Goal: Transaction & Acquisition: Book appointment/travel/reservation

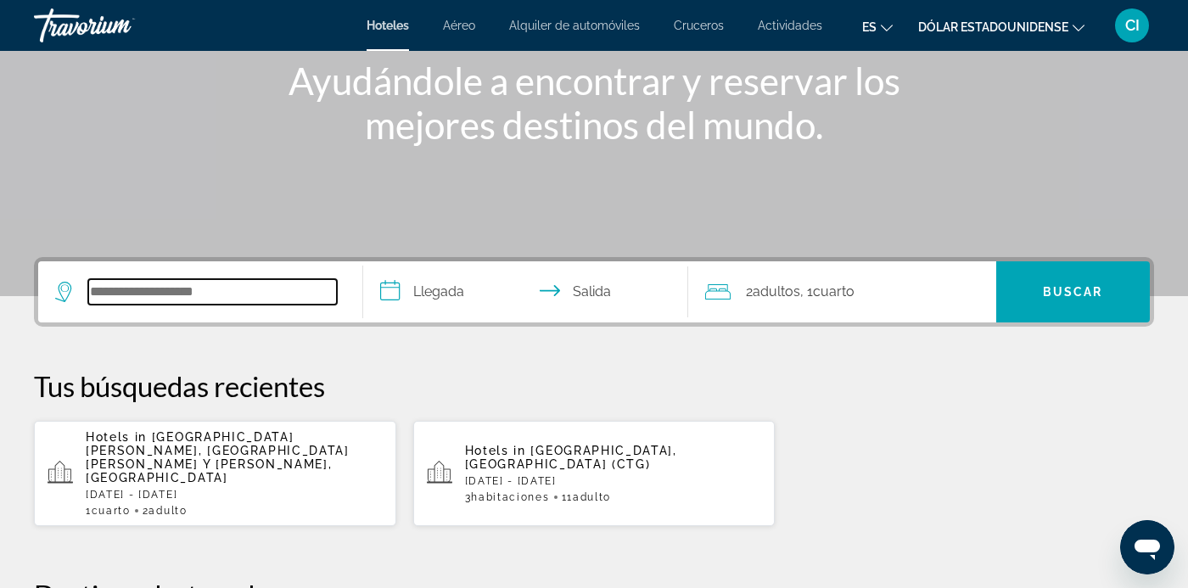
click at [129, 295] on input "Buscar destino de hotel" at bounding box center [212, 291] width 249 height 25
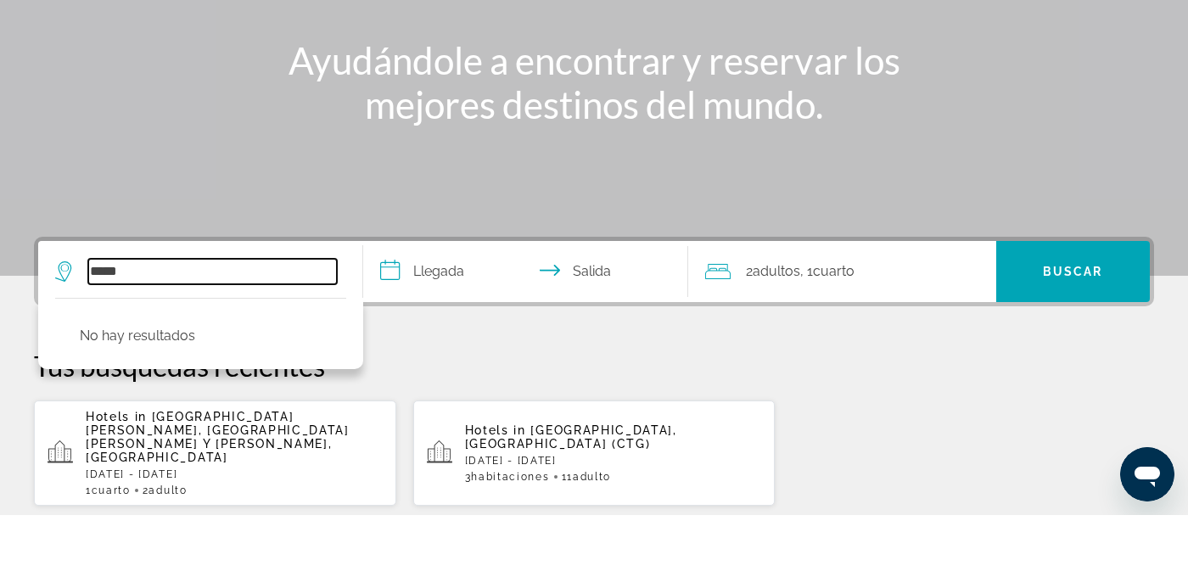
scroll to position [165, 0]
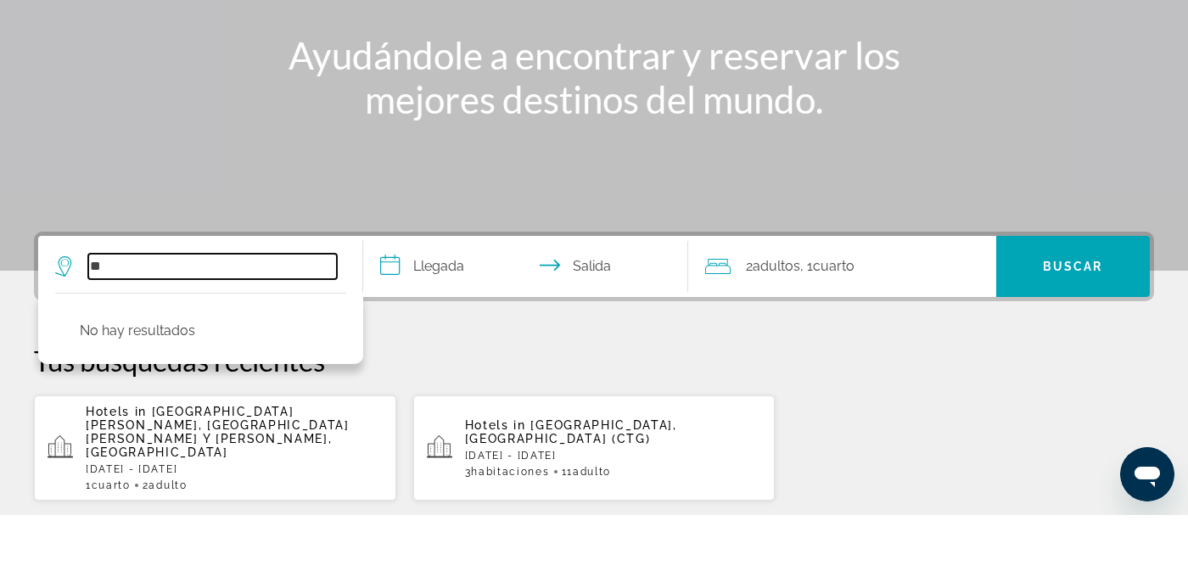
type input "*"
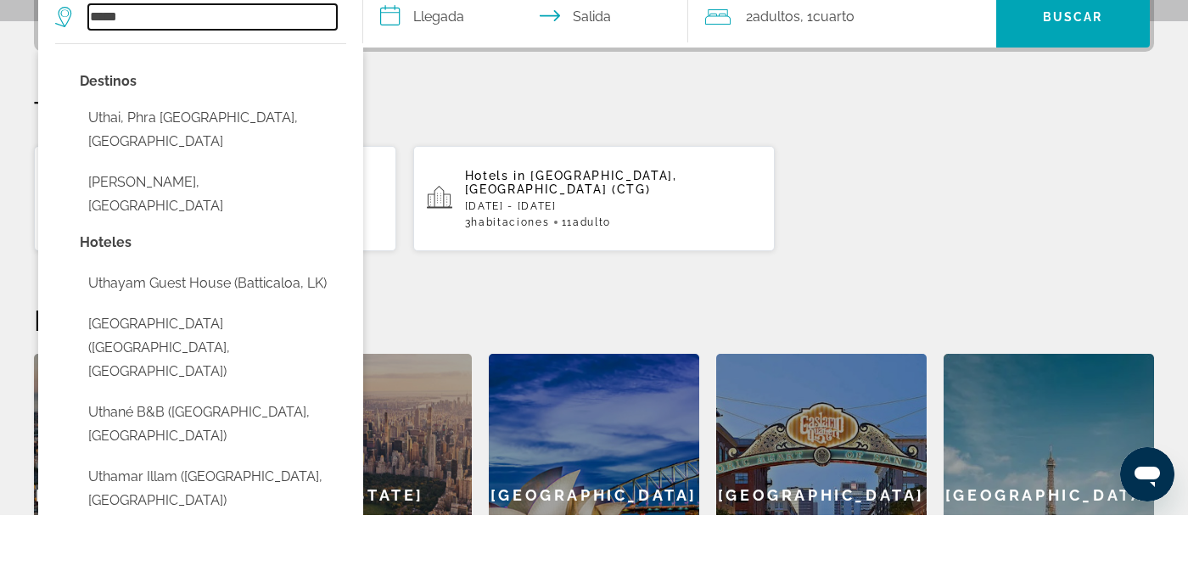
scroll to position [415, 0]
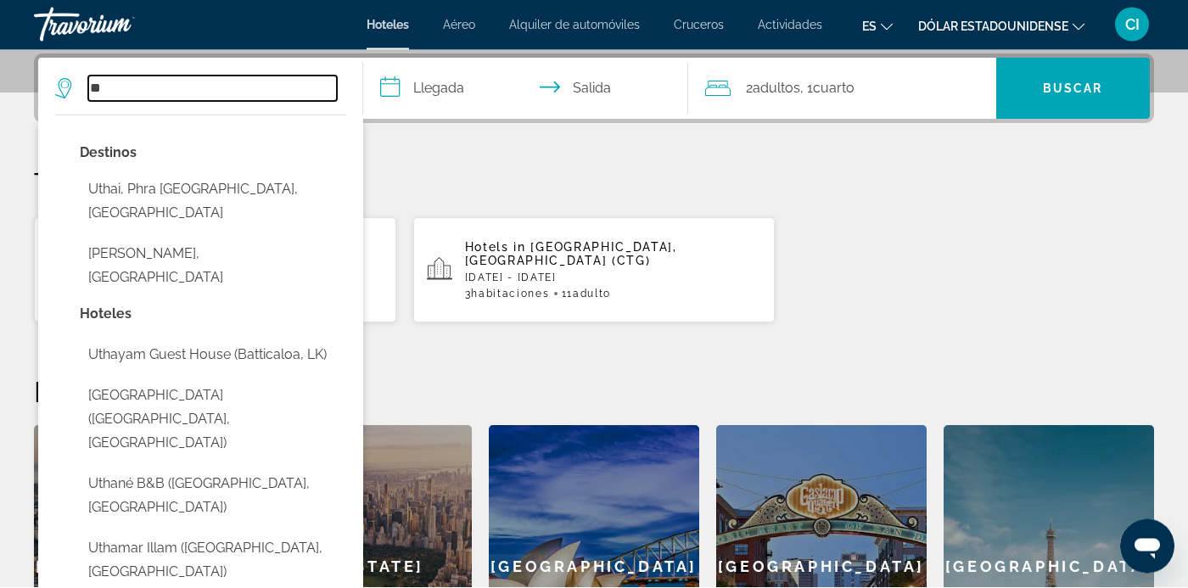
type input "*"
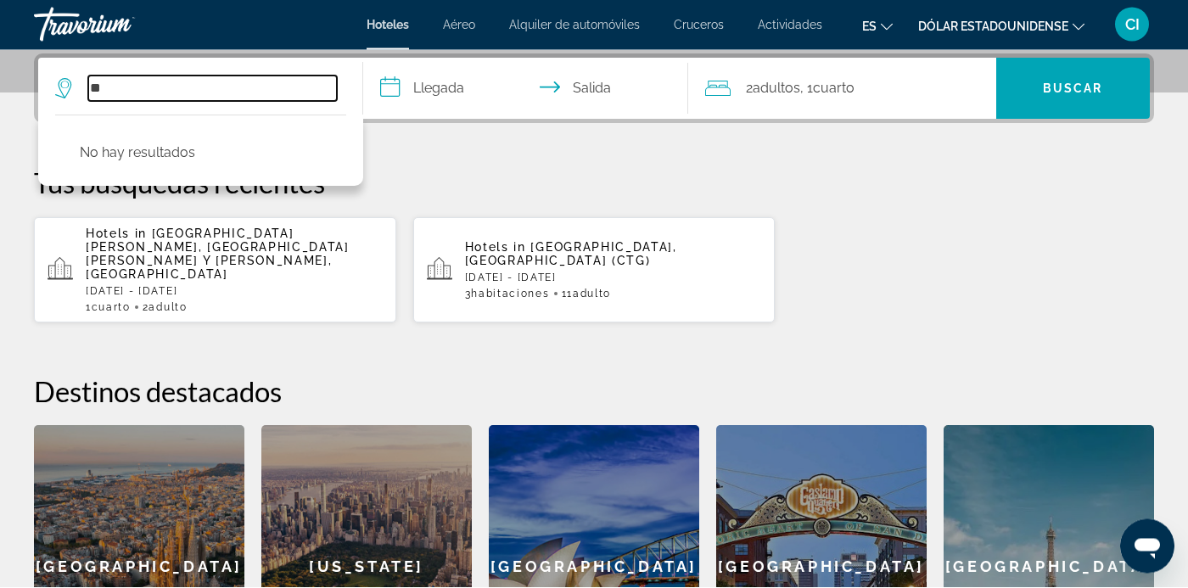
type input "*"
type input "**"
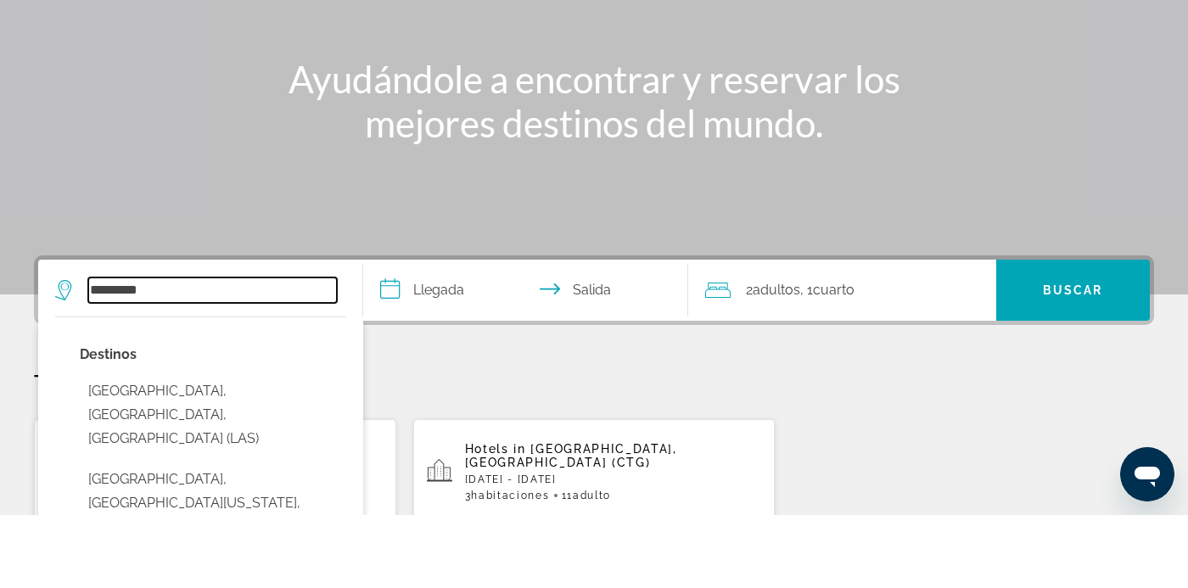
scroll to position [143, 0]
type input "*"
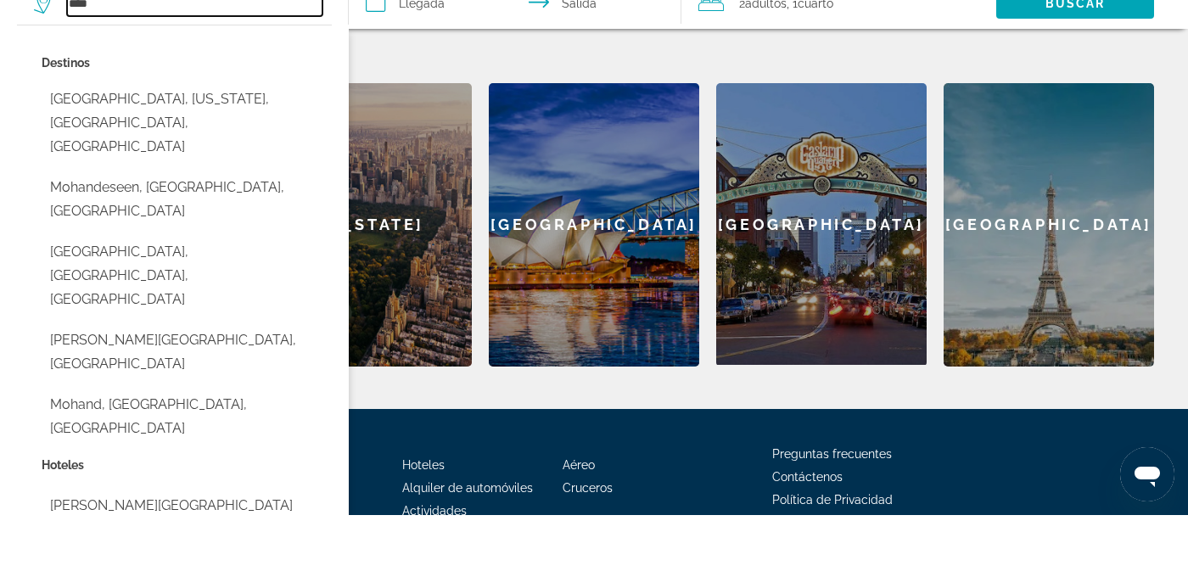
scroll to position [760, 0]
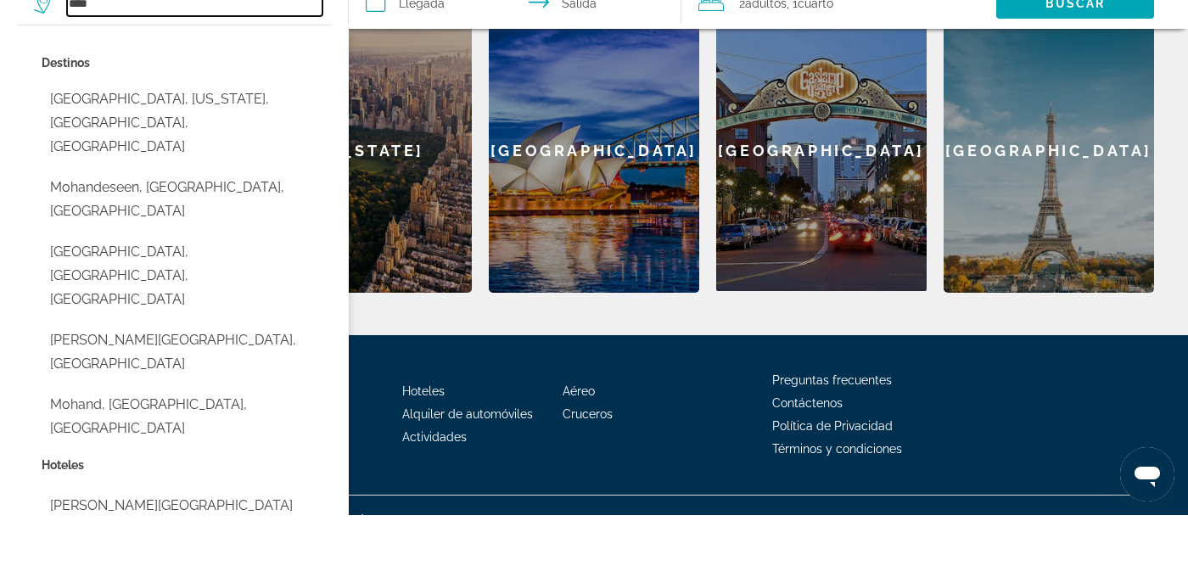
type input "*****"
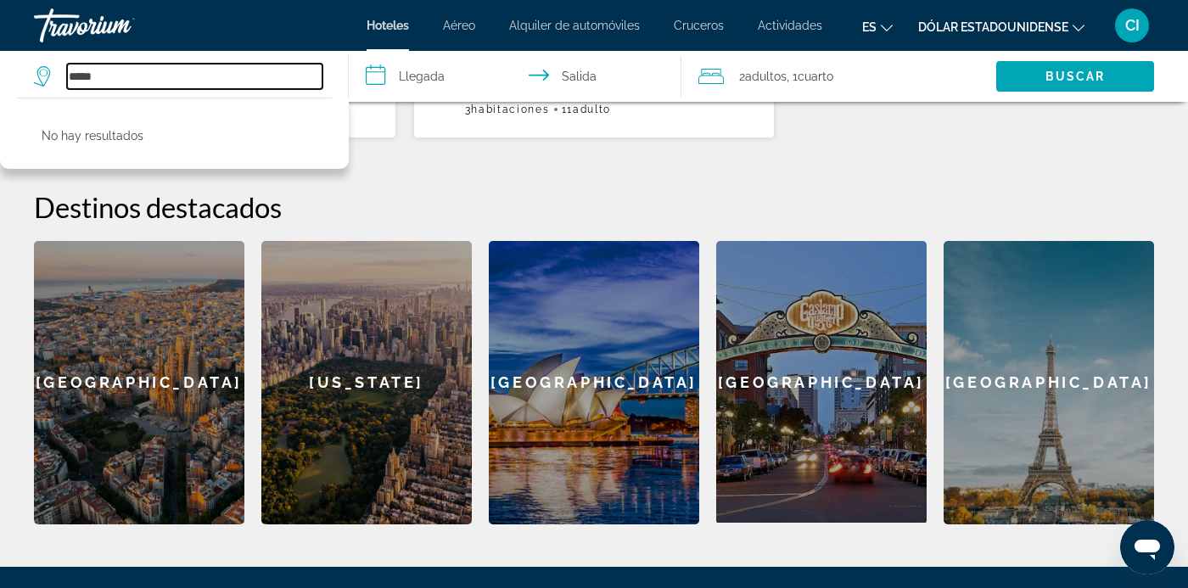
scroll to position [600, 0]
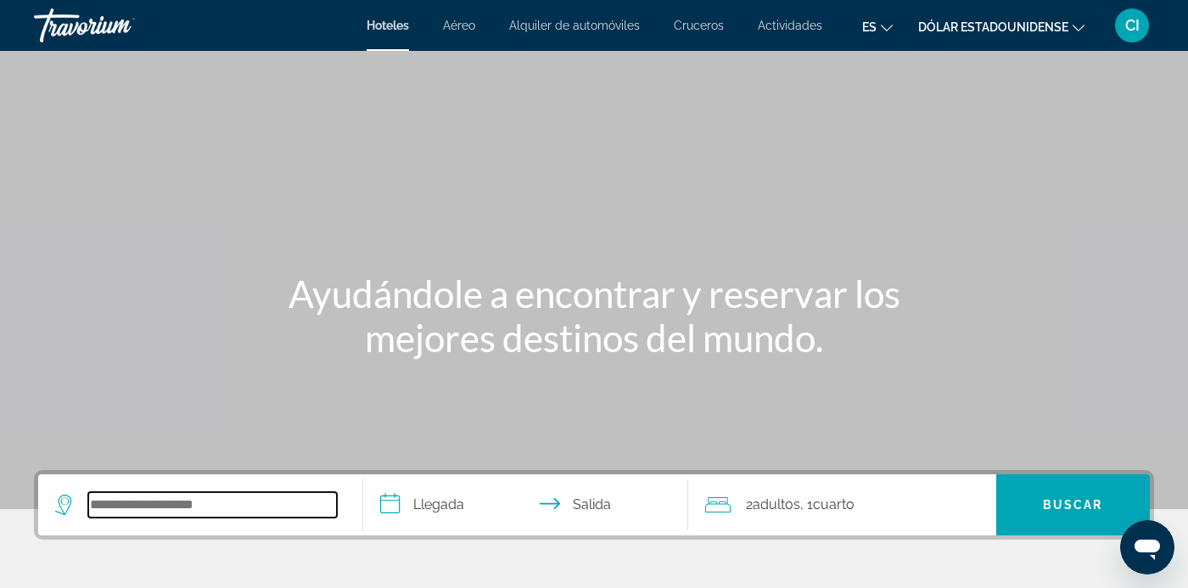
click at [132, 506] on input "Buscar destino de hotel" at bounding box center [212, 504] width 249 height 25
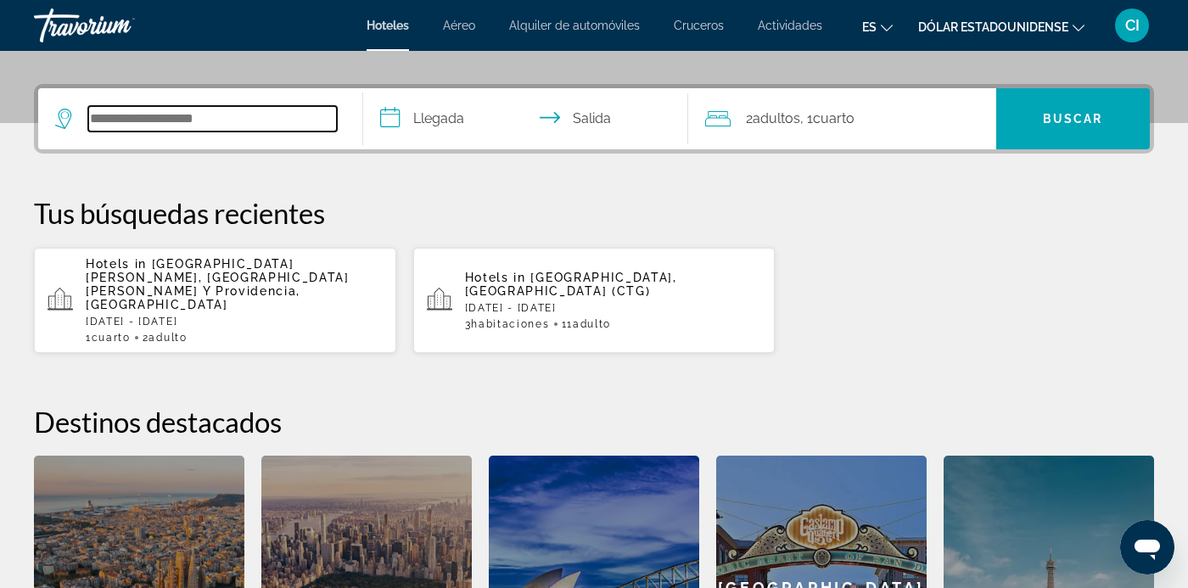
scroll to position [415, 0]
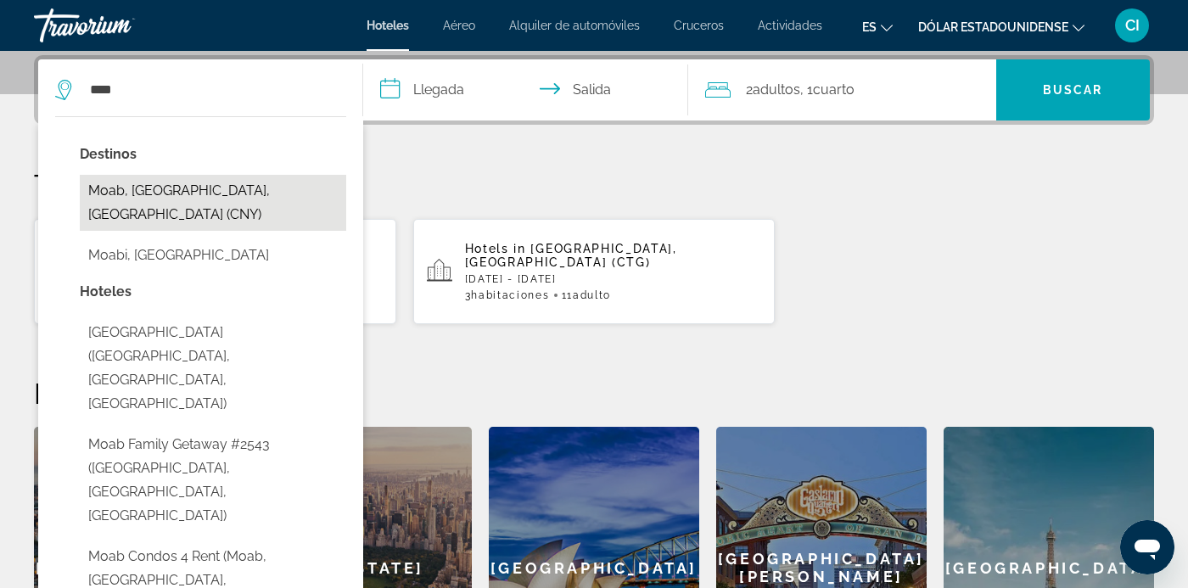
click at [102, 195] on button "Moab, [GEOGRAPHIC_DATA], [GEOGRAPHIC_DATA] (CNY)" at bounding box center [213, 203] width 266 height 56
type input "**********"
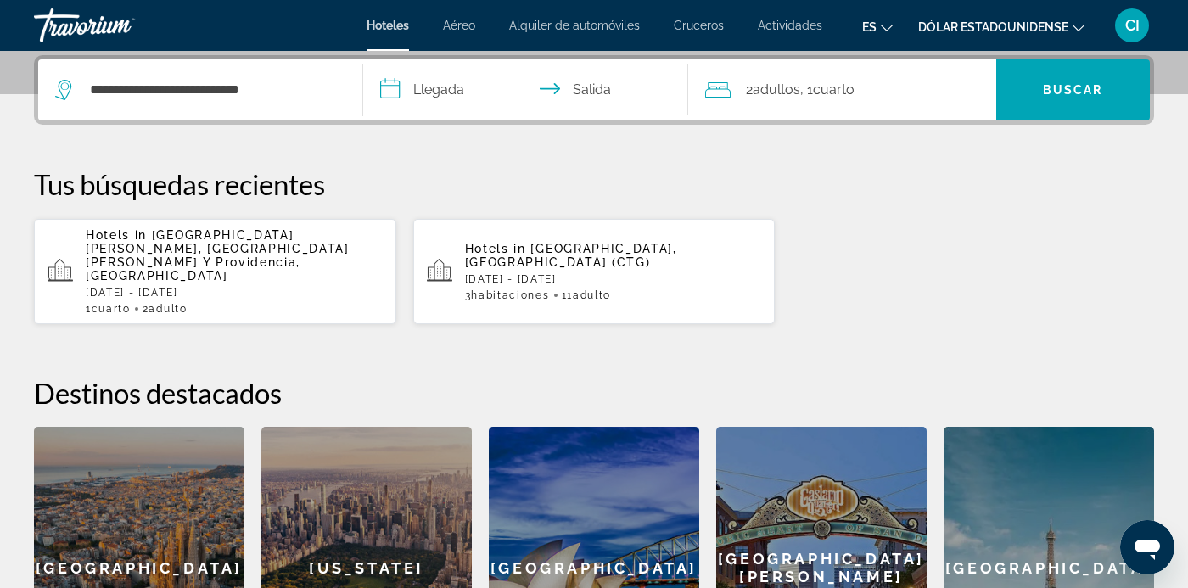
click at [451, 100] on input "**********" at bounding box center [529, 92] width 332 height 66
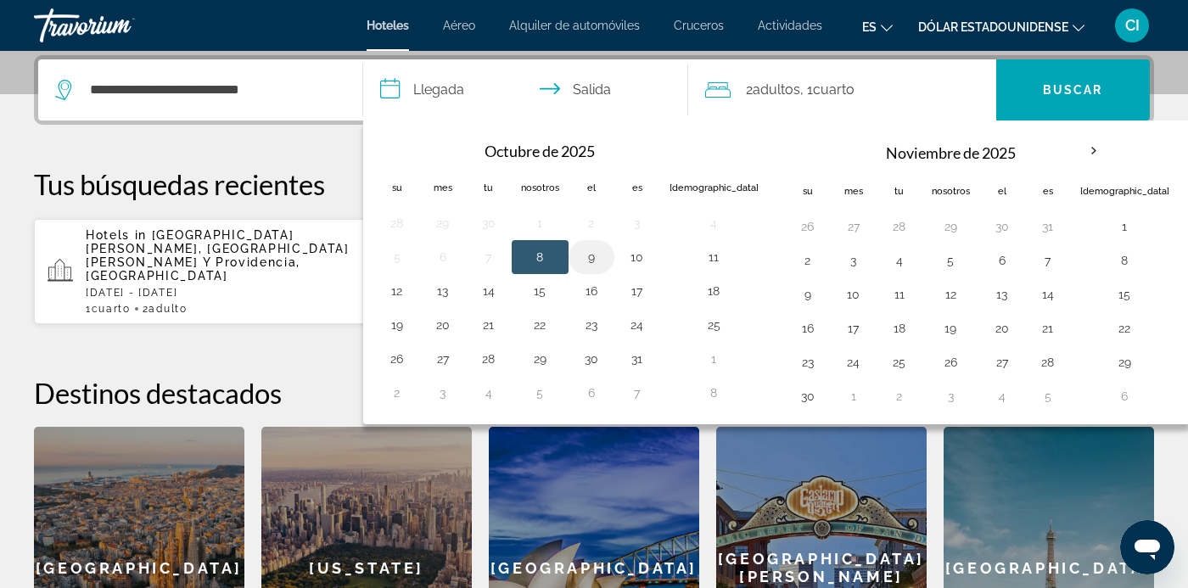
click at [587, 254] on button "9" at bounding box center [591, 257] width 27 height 24
click at [632, 256] on button "10" at bounding box center [637, 257] width 27 height 24
type input "**********"
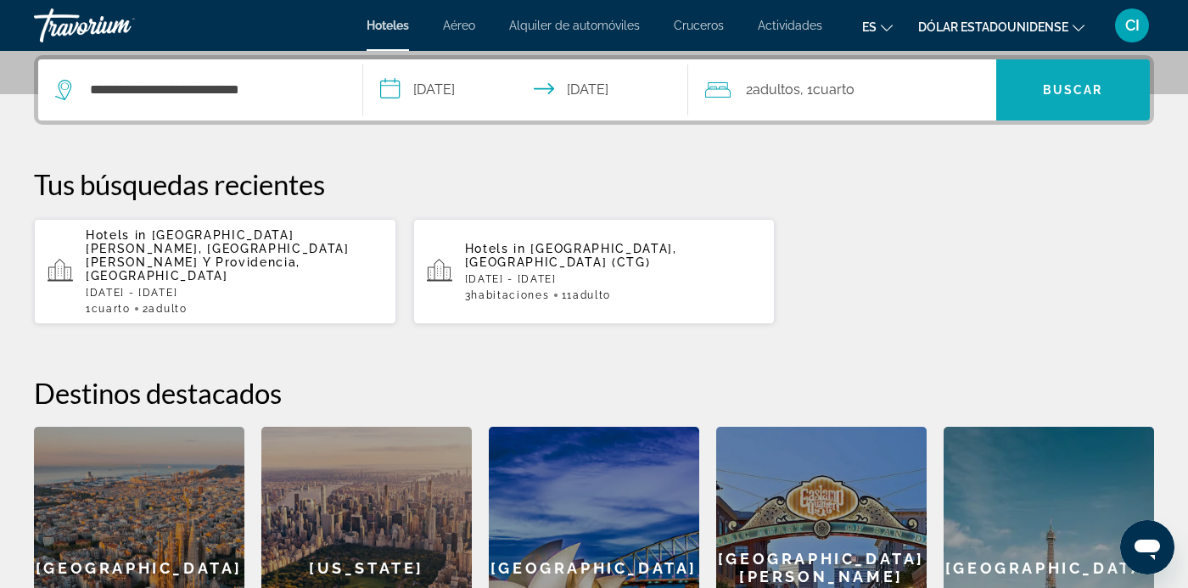
click at [1056, 80] on span "Buscar" at bounding box center [1073, 90] width 154 height 41
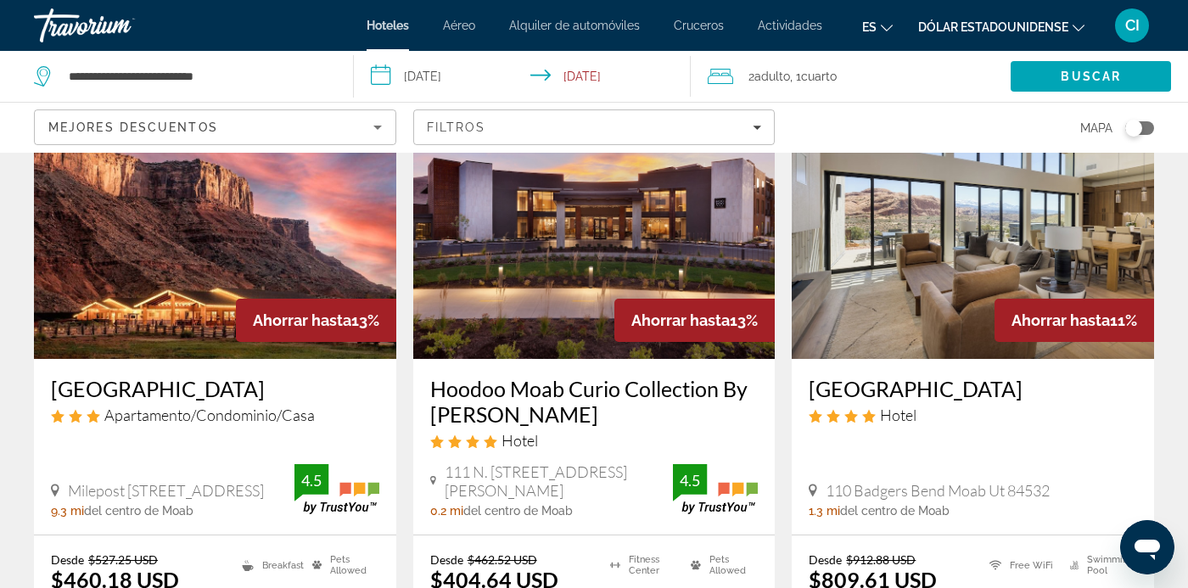
scroll to position [141, 0]
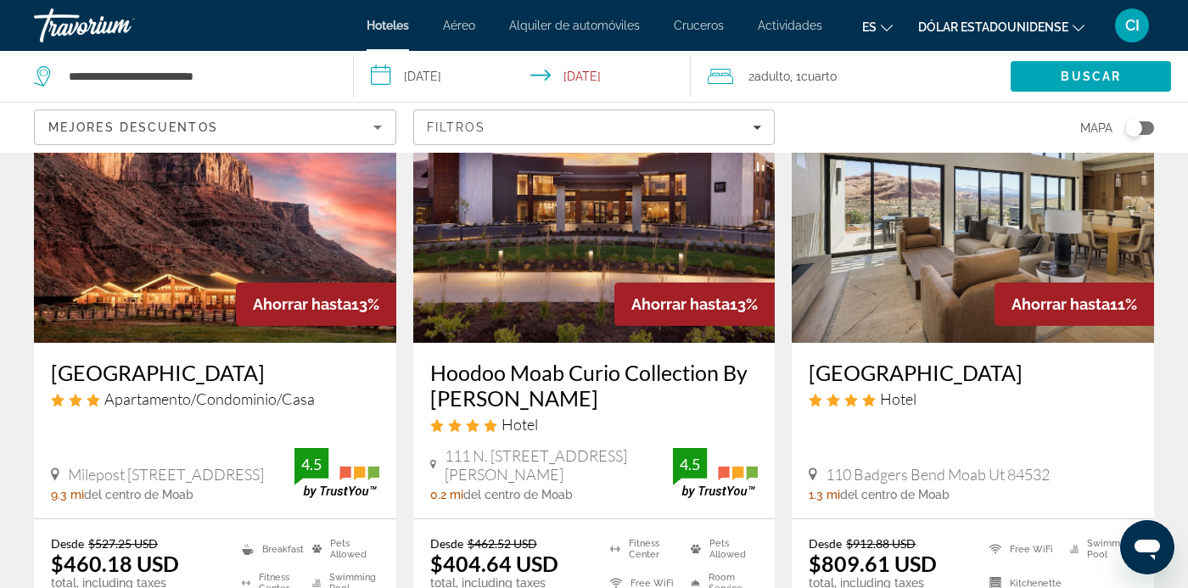
click at [392, 82] on input "**********" at bounding box center [526, 79] width 344 height 56
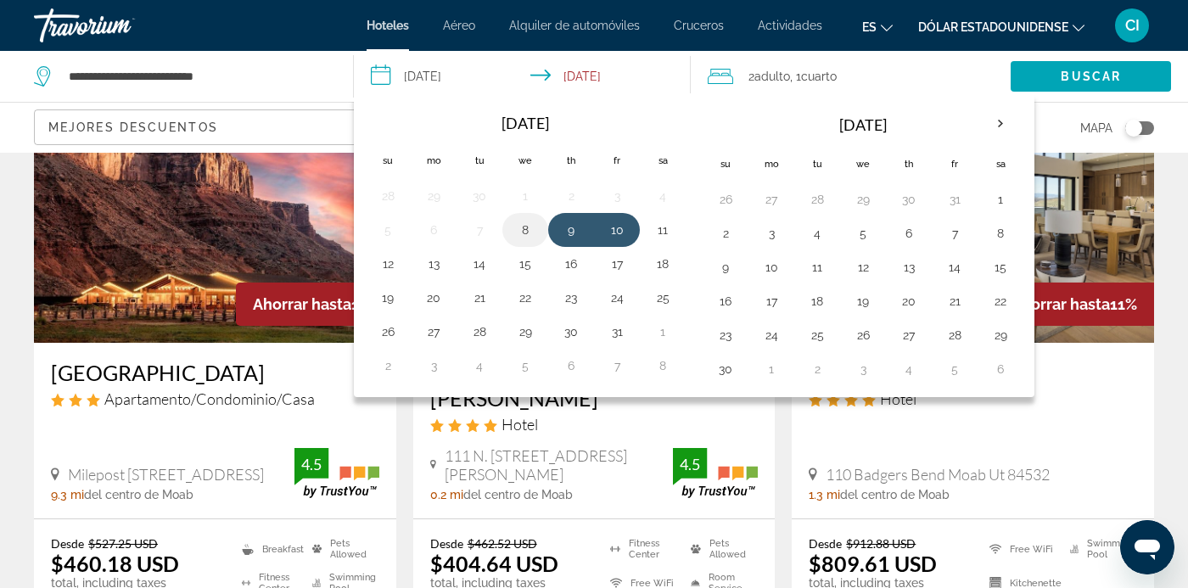
click at [524, 234] on button "8" at bounding box center [525, 230] width 27 height 24
click at [606, 237] on button "10" at bounding box center [616, 230] width 27 height 24
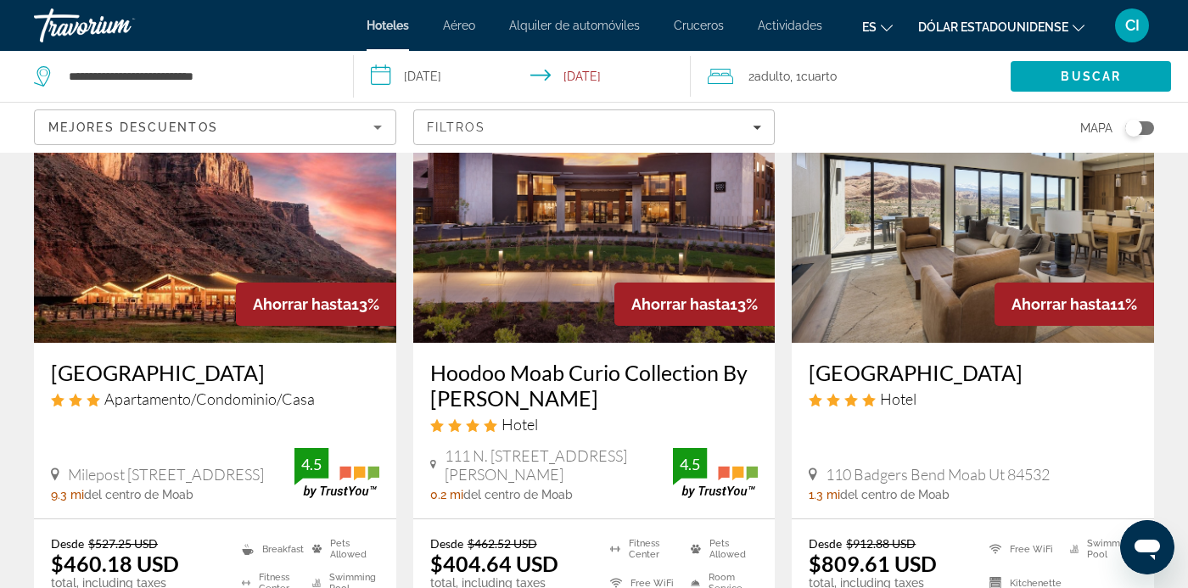
click at [387, 79] on input "**********" at bounding box center [526, 79] width 344 height 56
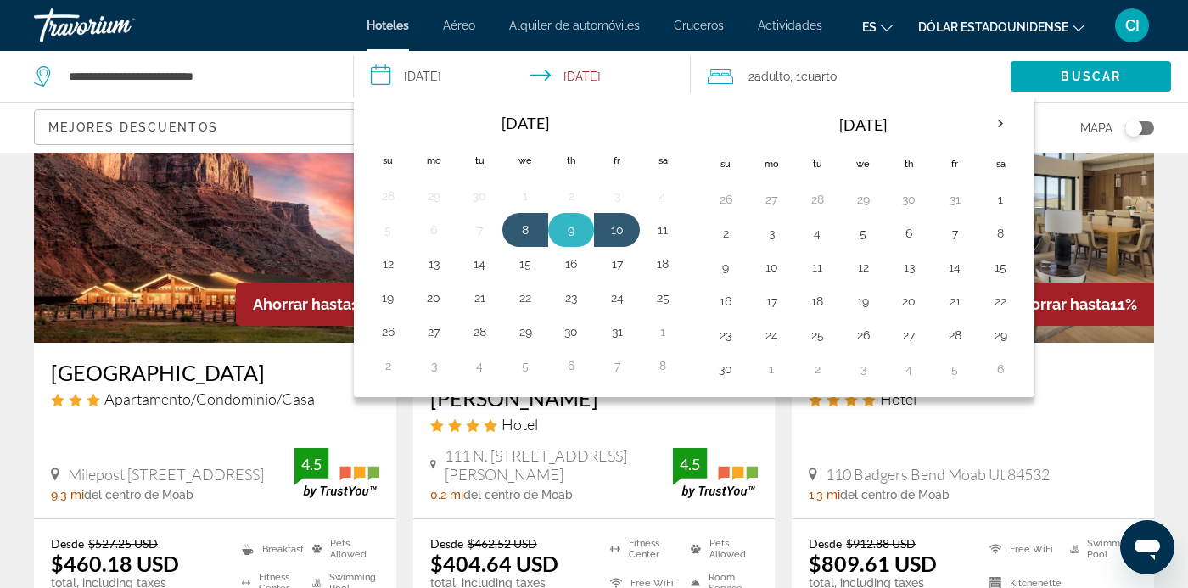
click at [570, 233] on button "9" at bounding box center [571, 230] width 27 height 24
click at [606, 227] on button "10" at bounding box center [616, 230] width 27 height 24
type input "**********"
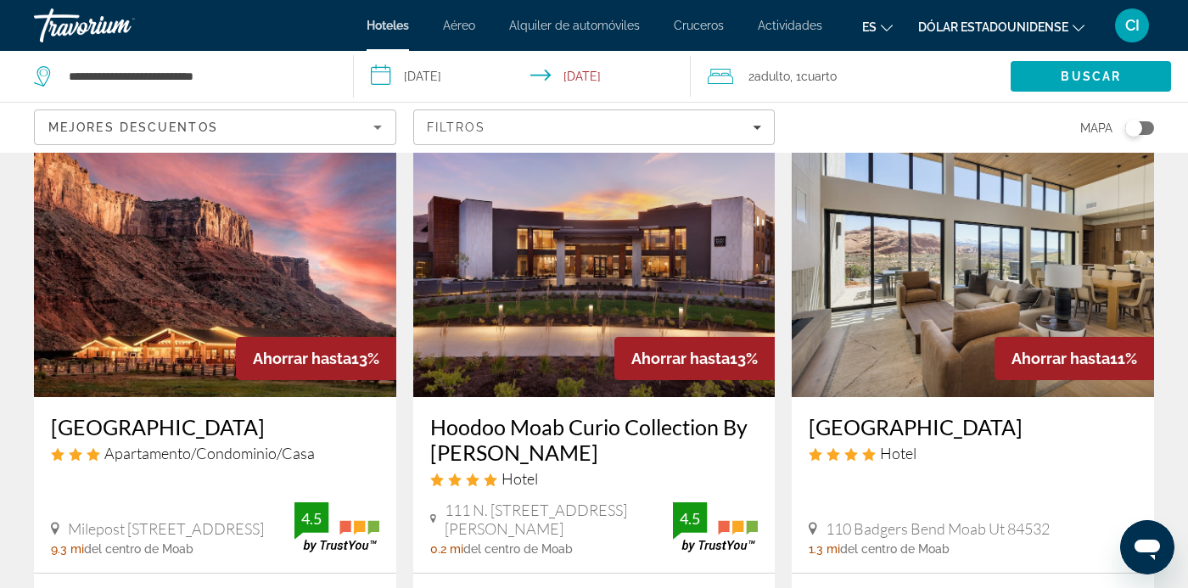
scroll to position [0, 0]
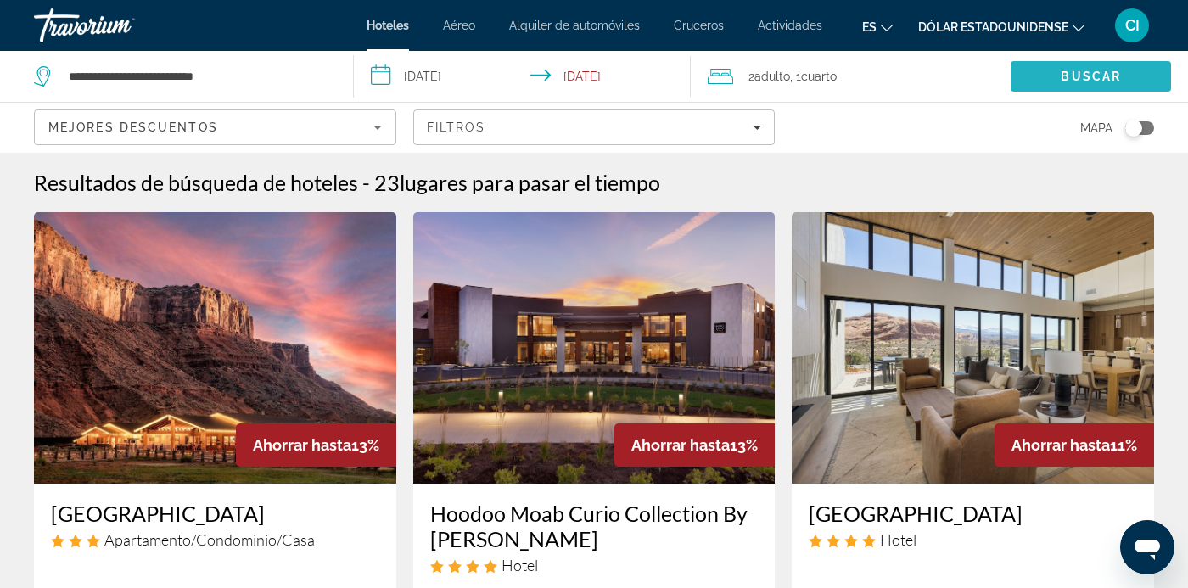
click at [1039, 80] on span "Search" at bounding box center [1091, 76] width 160 height 41
click at [1061, 81] on span "Search" at bounding box center [1091, 76] width 160 height 41
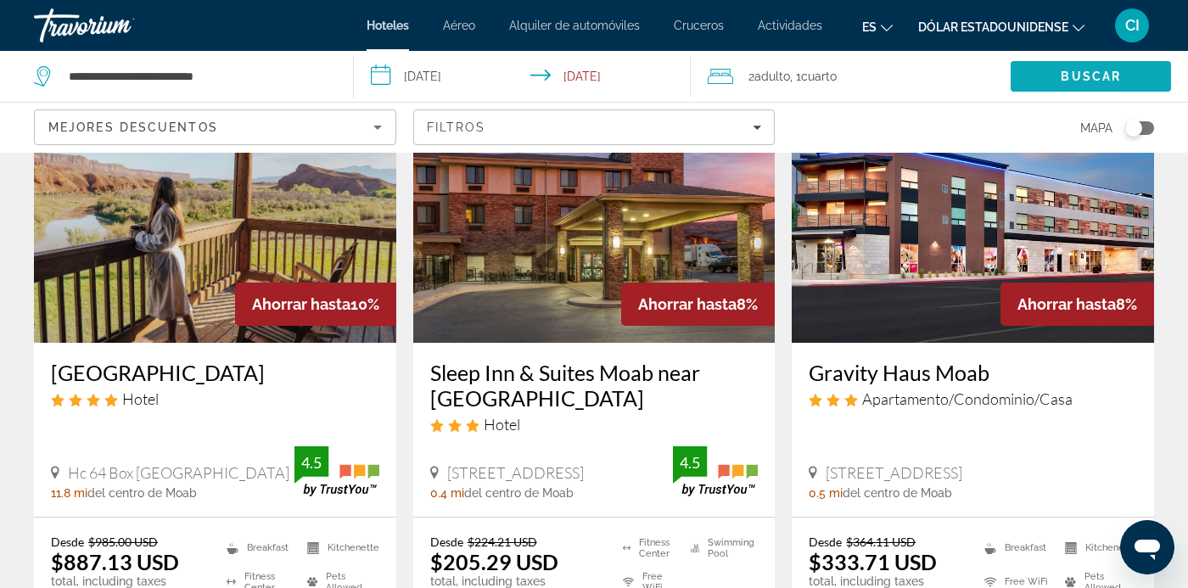
scroll to position [807, 0]
click at [501, 405] on h3 "Sleep Inn & Suites Moab near [GEOGRAPHIC_DATA]" at bounding box center [594, 385] width 328 height 51
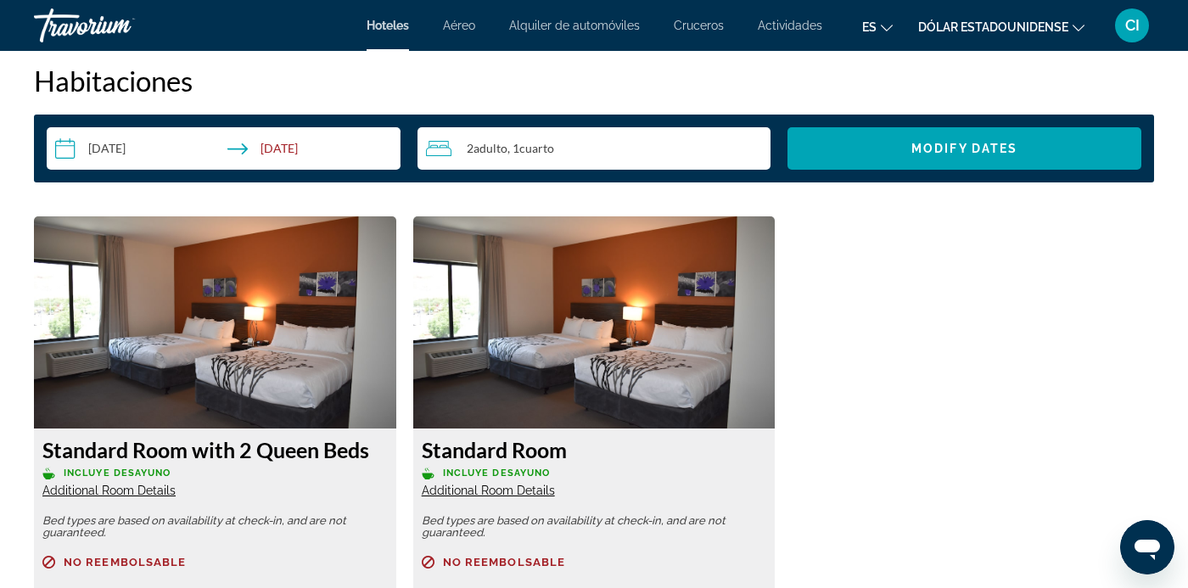
scroll to position [2492, 0]
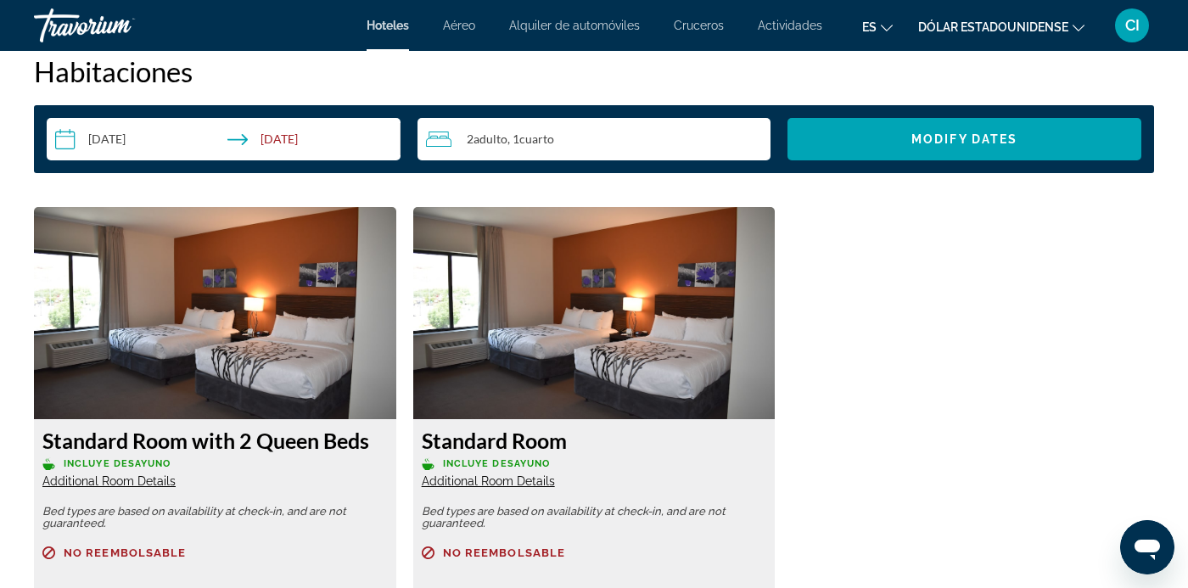
click at [71, 151] on input "**********" at bounding box center [227, 142] width 361 height 48
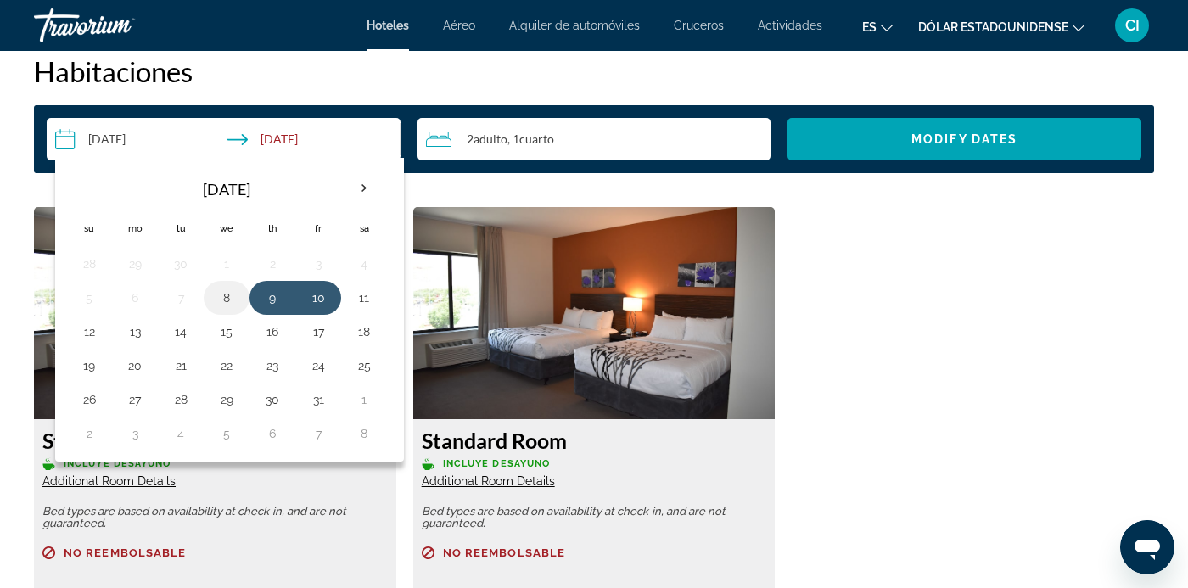
click at [230, 301] on button "8" at bounding box center [226, 298] width 27 height 24
click at [325, 306] on button "10" at bounding box center [318, 298] width 27 height 24
type input "**********"
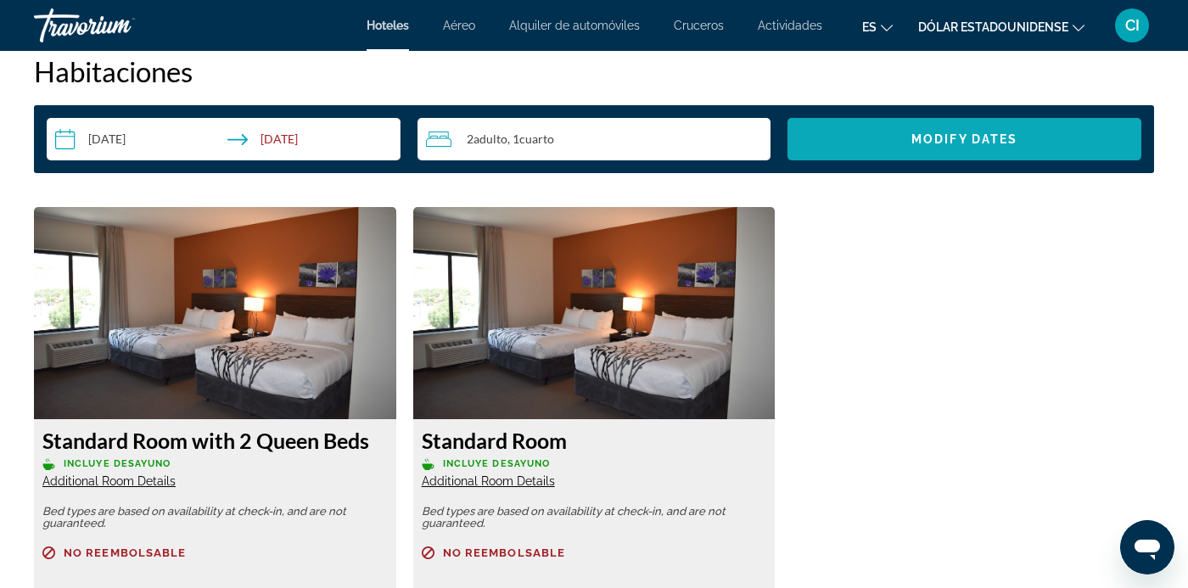
click at [858, 132] on span "Search widget" at bounding box center [965, 139] width 354 height 41
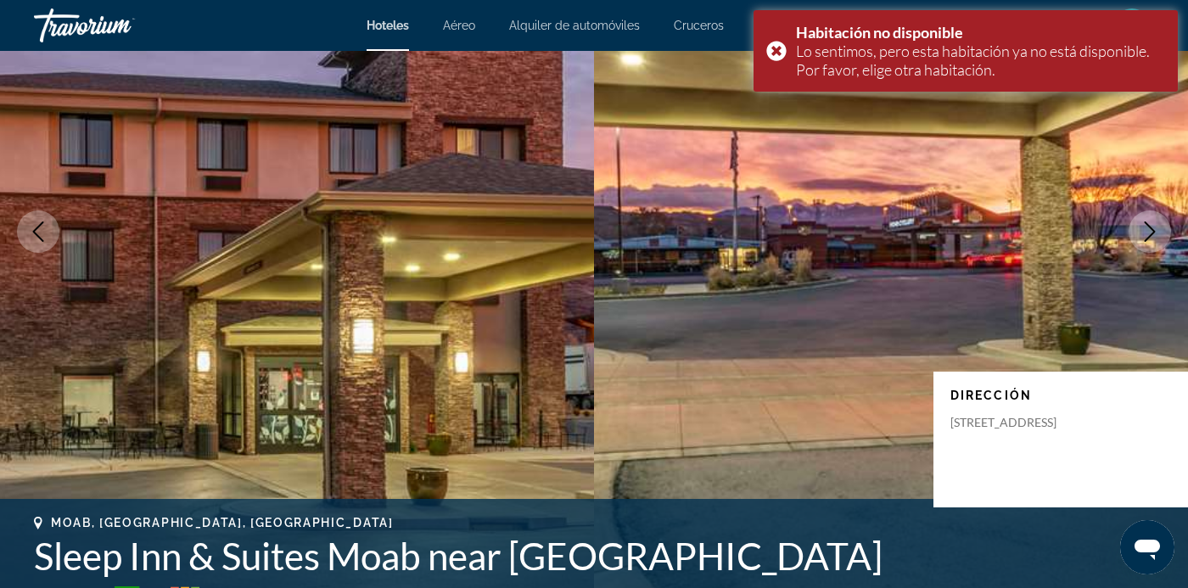
scroll to position [0, 0]
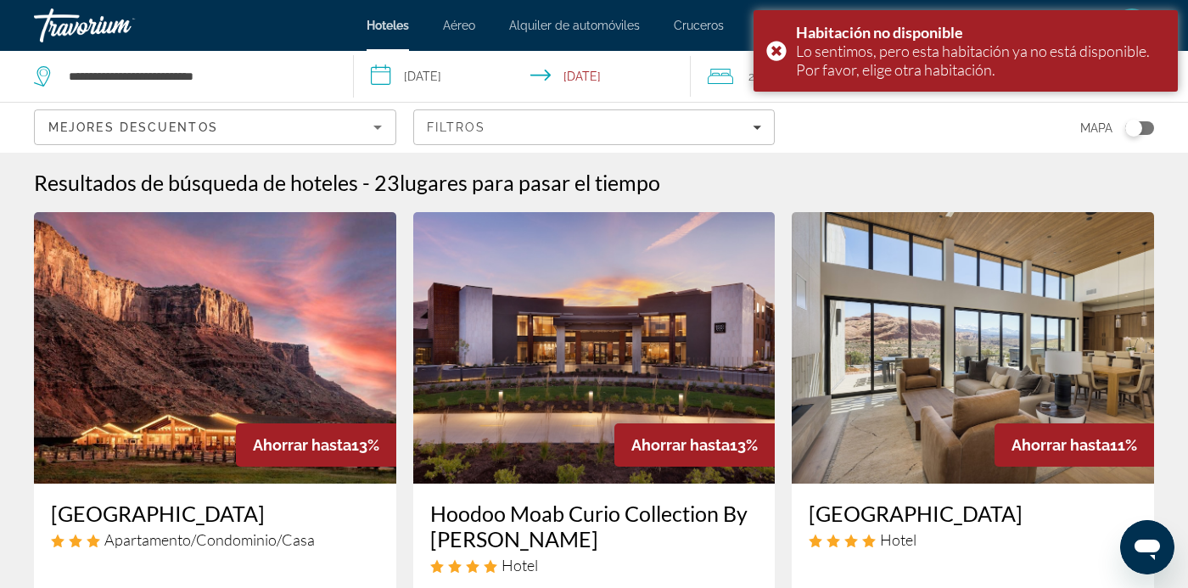
click at [377, 75] on input "**********" at bounding box center [526, 79] width 344 height 56
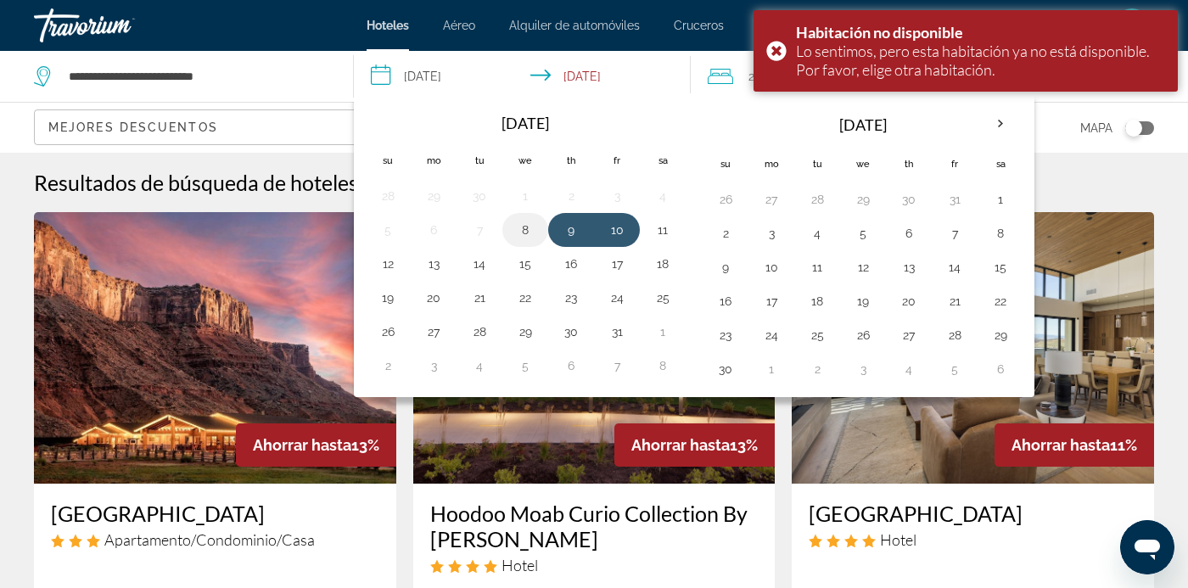
click at [524, 233] on button "8" at bounding box center [525, 230] width 27 height 24
click at [613, 239] on button "10" at bounding box center [616, 230] width 27 height 24
type input "**********"
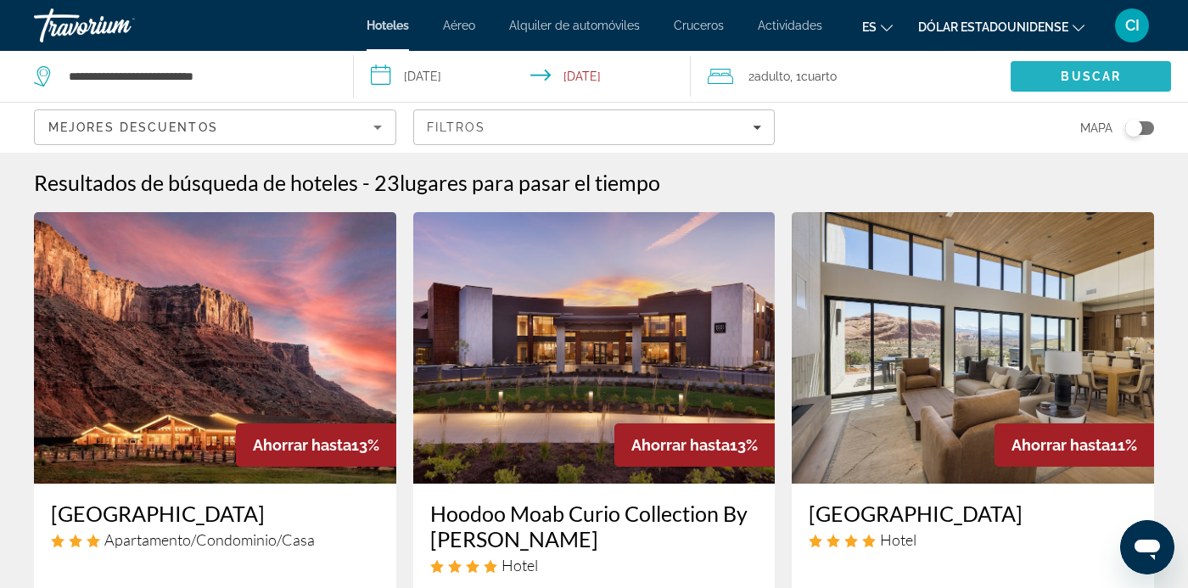
click at [1028, 75] on span "Search" at bounding box center [1091, 76] width 160 height 41
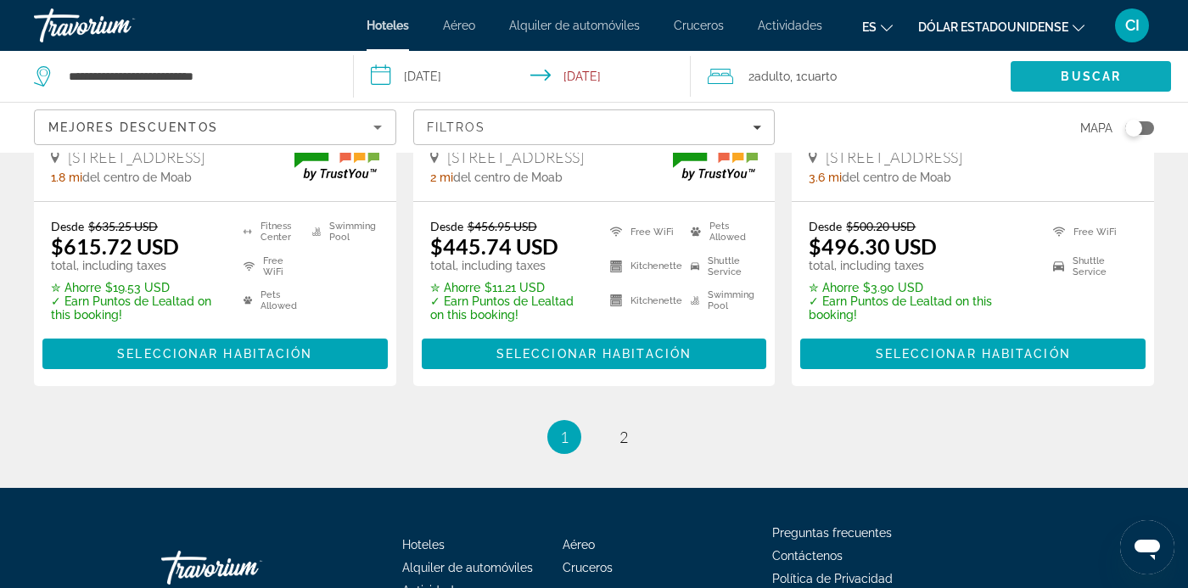
scroll to position [2452, 0]
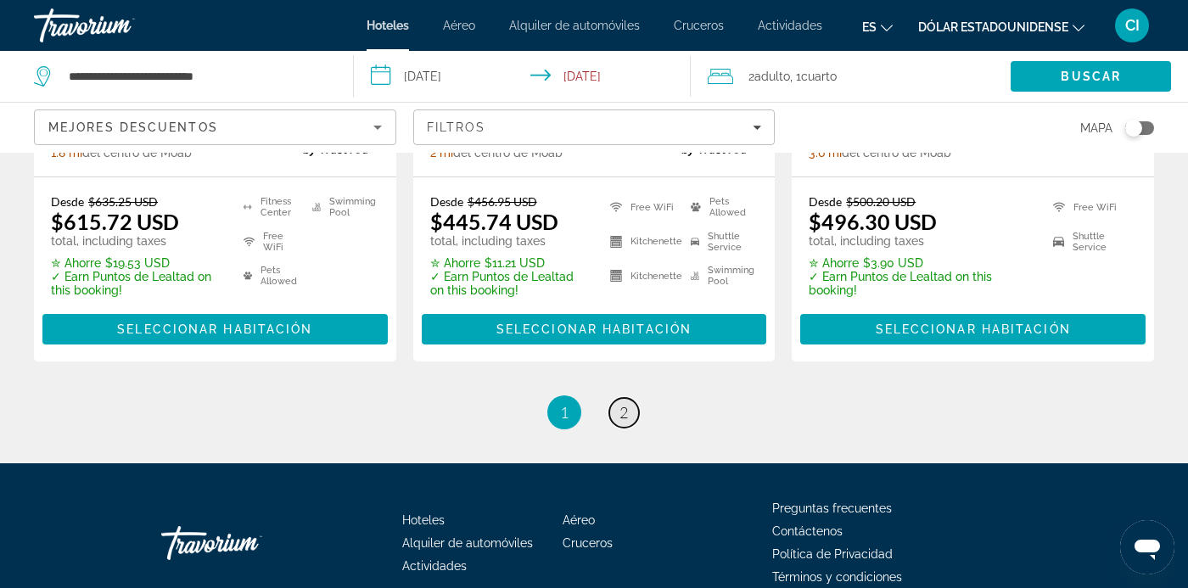
click at [615, 410] on link "page 2" at bounding box center [624, 413] width 30 height 30
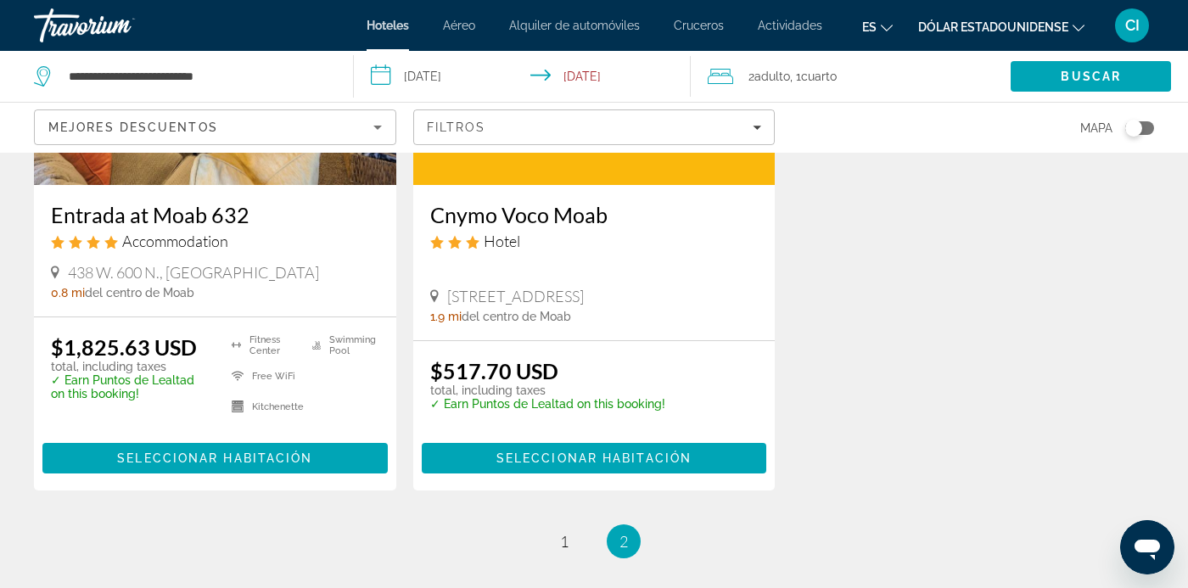
scroll to position [1711, 0]
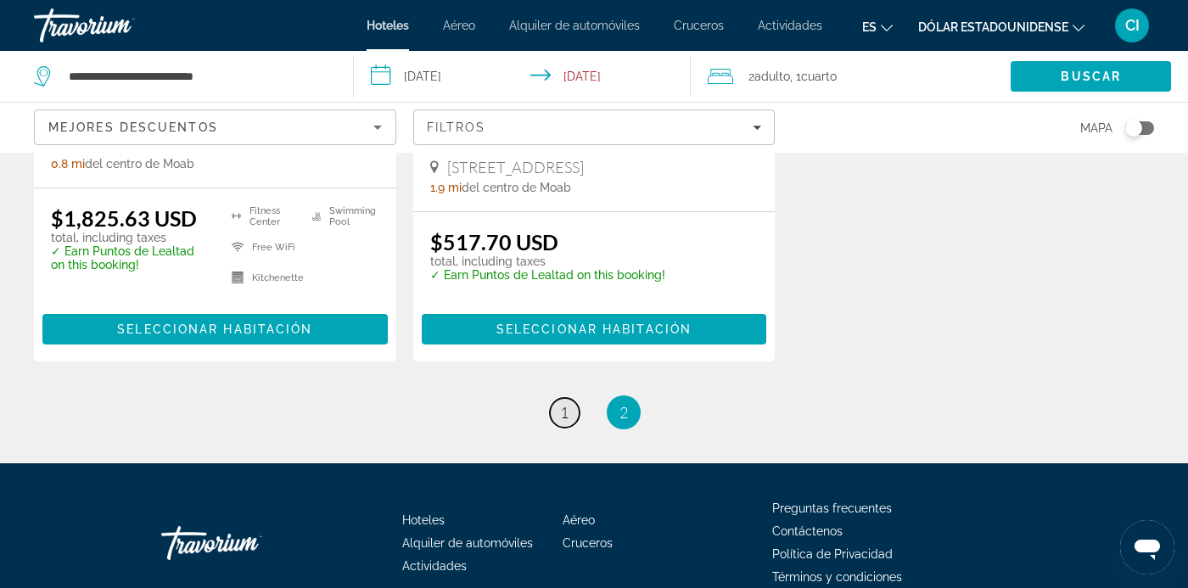
click at [569, 418] on link "page 1" at bounding box center [565, 413] width 30 height 30
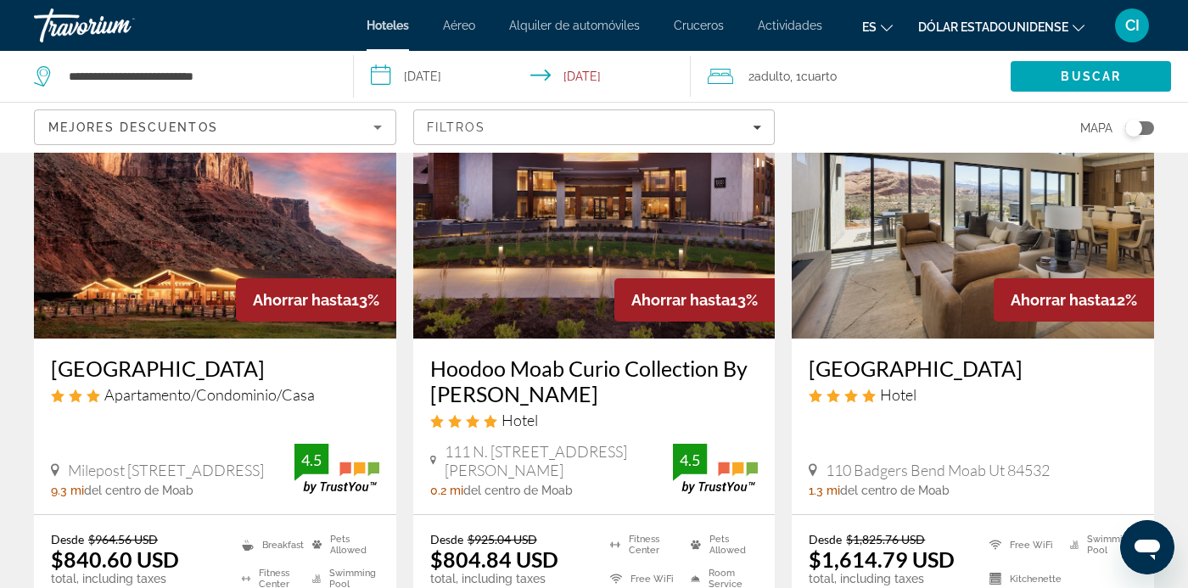
scroll to position [131, 0]
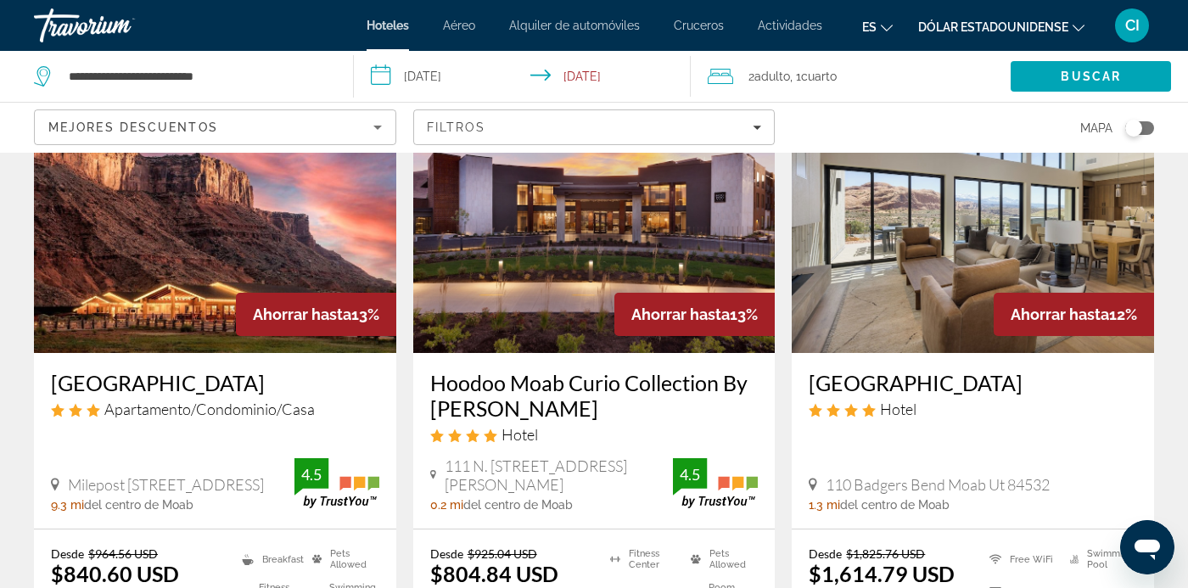
click at [485, 378] on h3 "Hoodoo Moab Curio Collection By [PERSON_NAME]" at bounding box center [594, 395] width 328 height 51
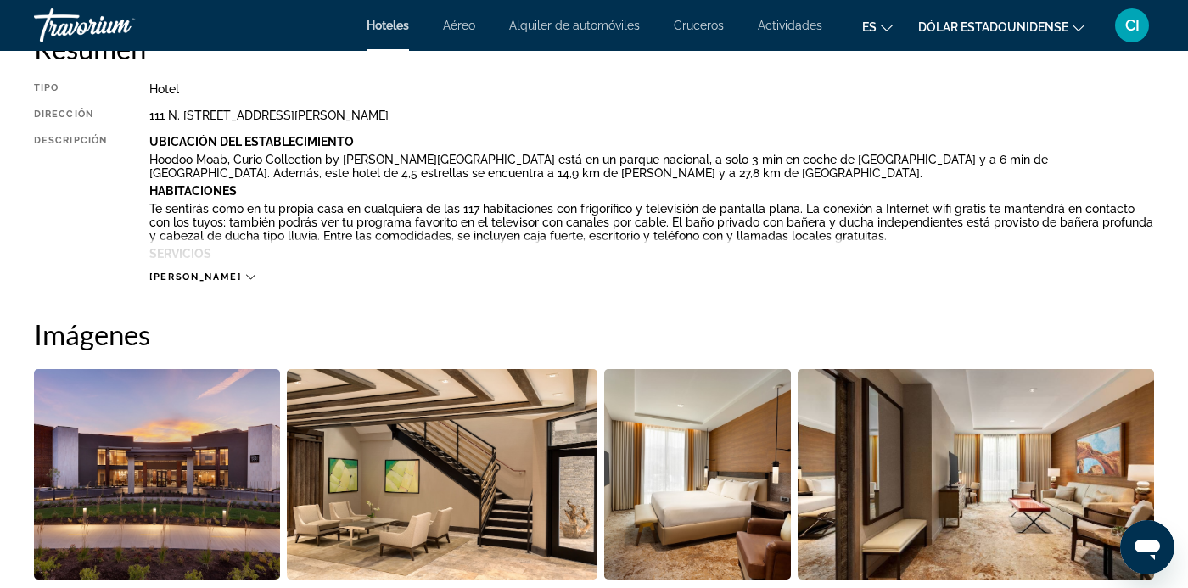
scroll to position [910, 0]
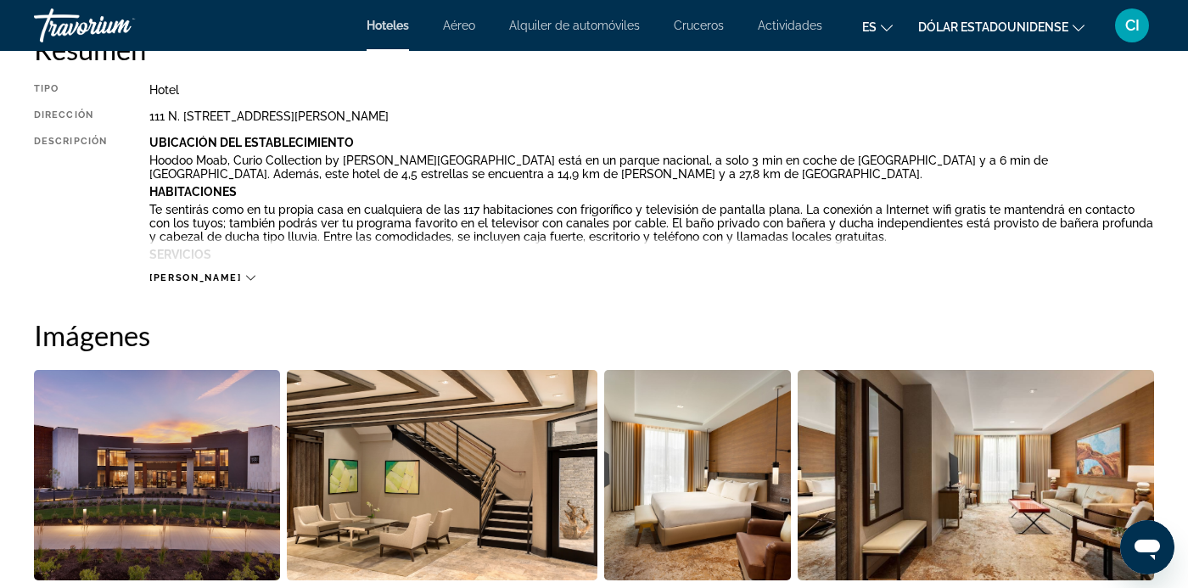
click at [93, 431] on img "Open full-screen image slider" at bounding box center [157, 475] width 246 height 210
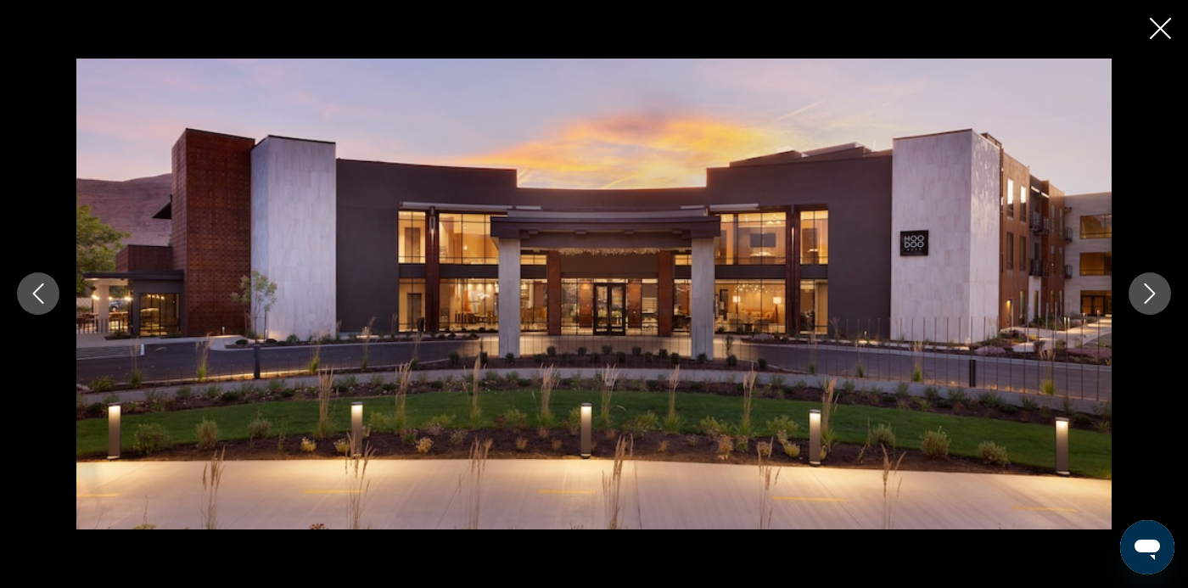
click at [1154, 315] on button "Next image" at bounding box center [1150, 293] width 42 height 42
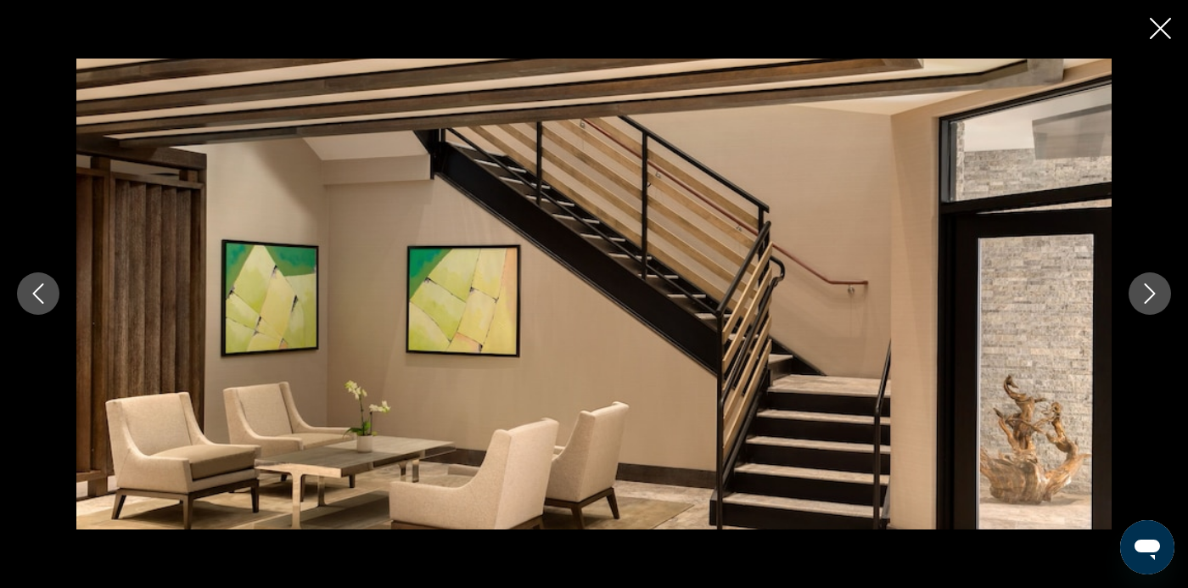
click at [1143, 315] on button "Next image" at bounding box center [1150, 293] width 42 height 42
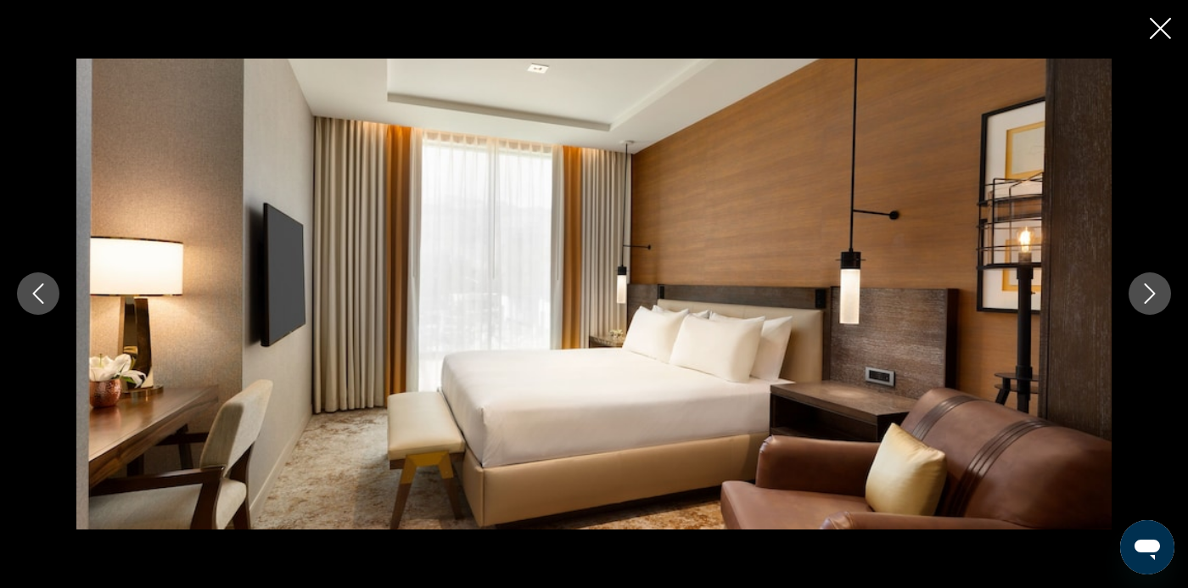
click at [1131, 348] on div "prev next" at bounding box center [594, 294] width 1188 height 470
click at [1152, 304] on icon "Next image" at bounding box center [1150, 293] width 20 height 20
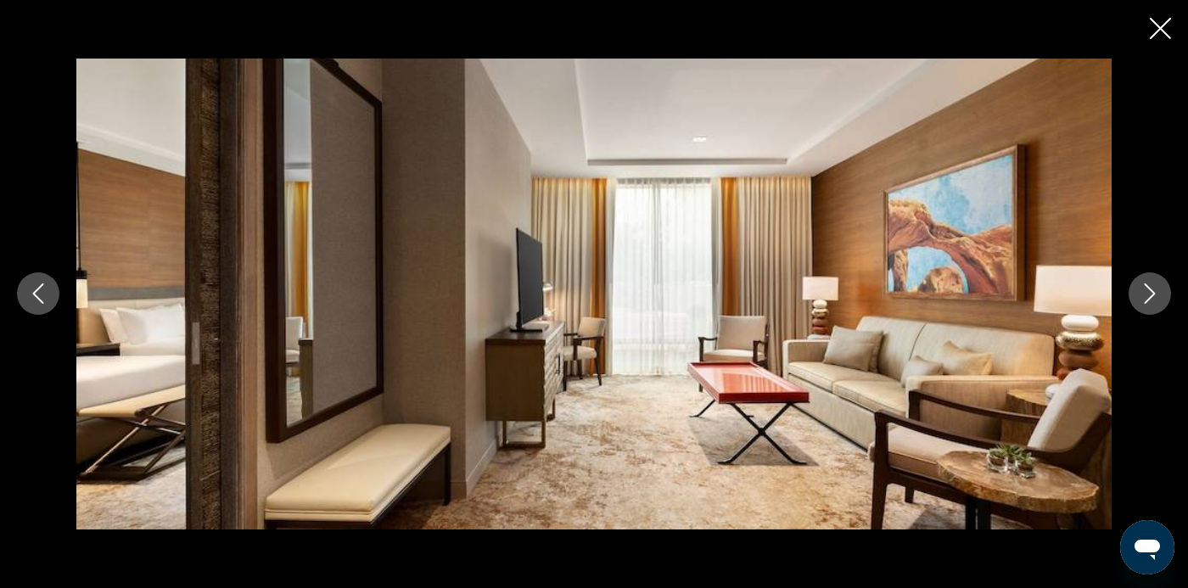
click at [1141, 304] on icon "Next image" at bounding box center [1150, 293] width 20 height 20
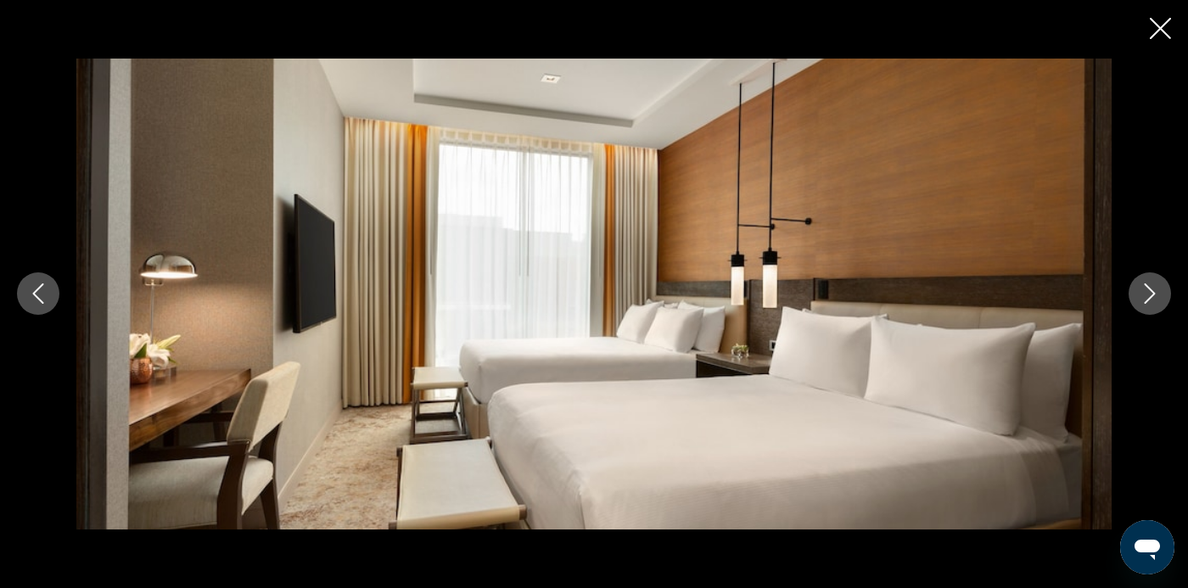
click at [1132, 315] on button "Next image" at bounding box center [1150, 293] width 42 height 42
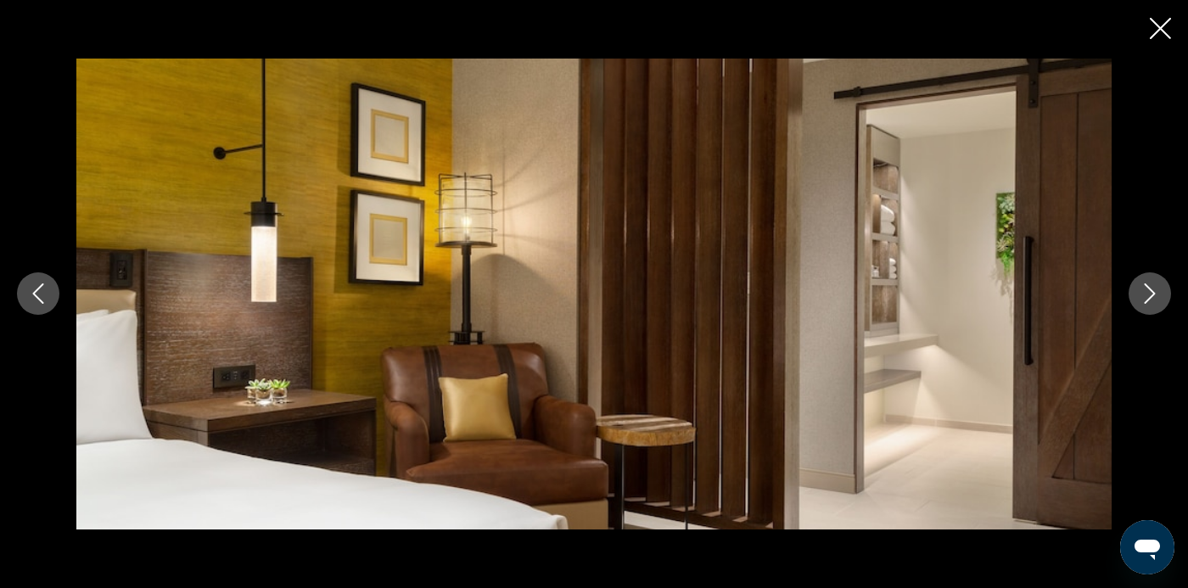
click at [1132, 315] on button "Next image" at bounding box center [1150, 293] width 42 height 42
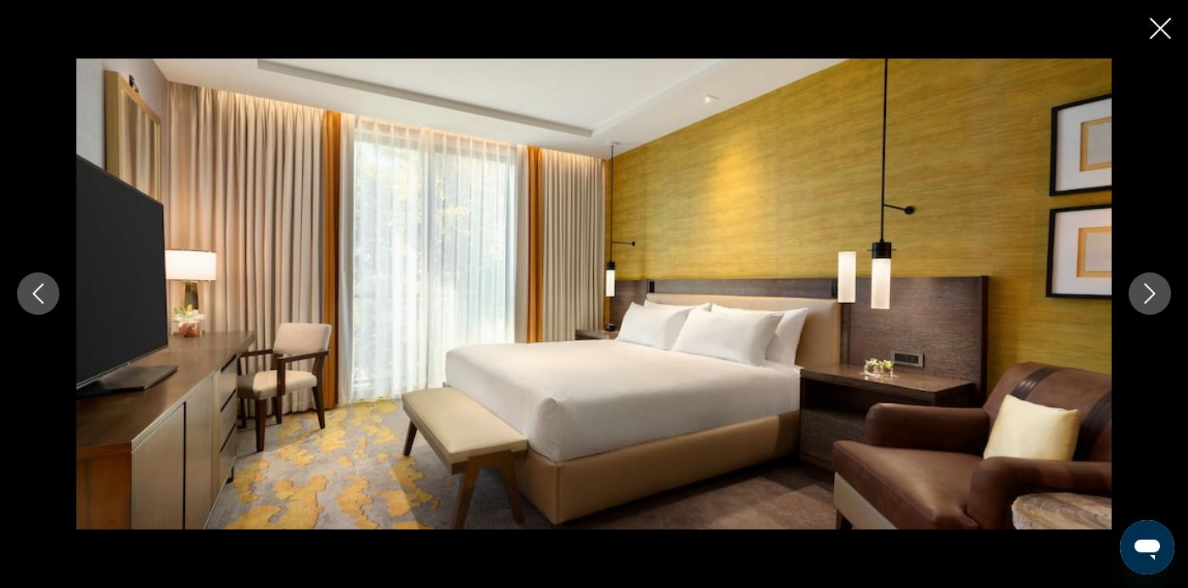
click at [1130, 315] on button "Next image" at bounding box center [1150, 293] width 42 height 42
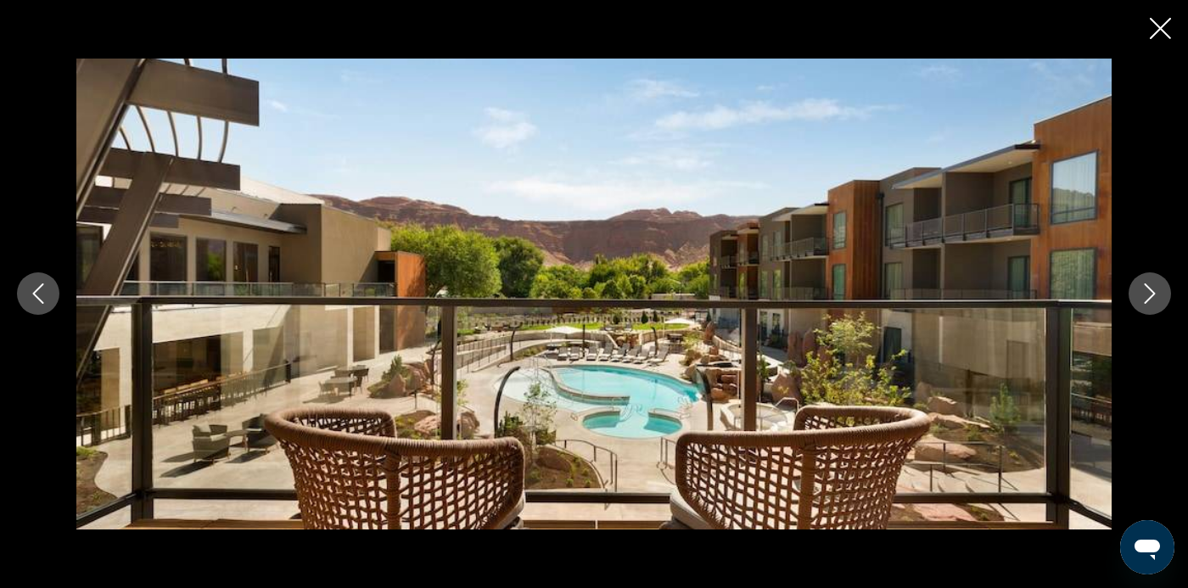
click at [1135, 315] on button "Next image" at bounding box center [1150, 293] width 42 height 42
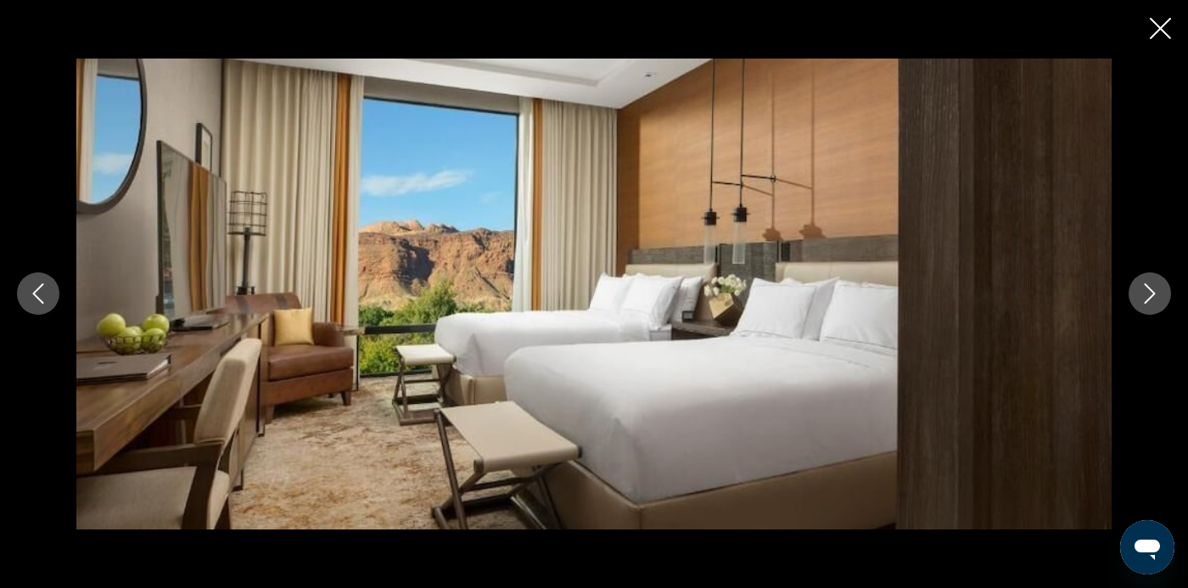
click at [1133, 315] on button "Next image" at bounding box center [1150, 293] width 42 height 42
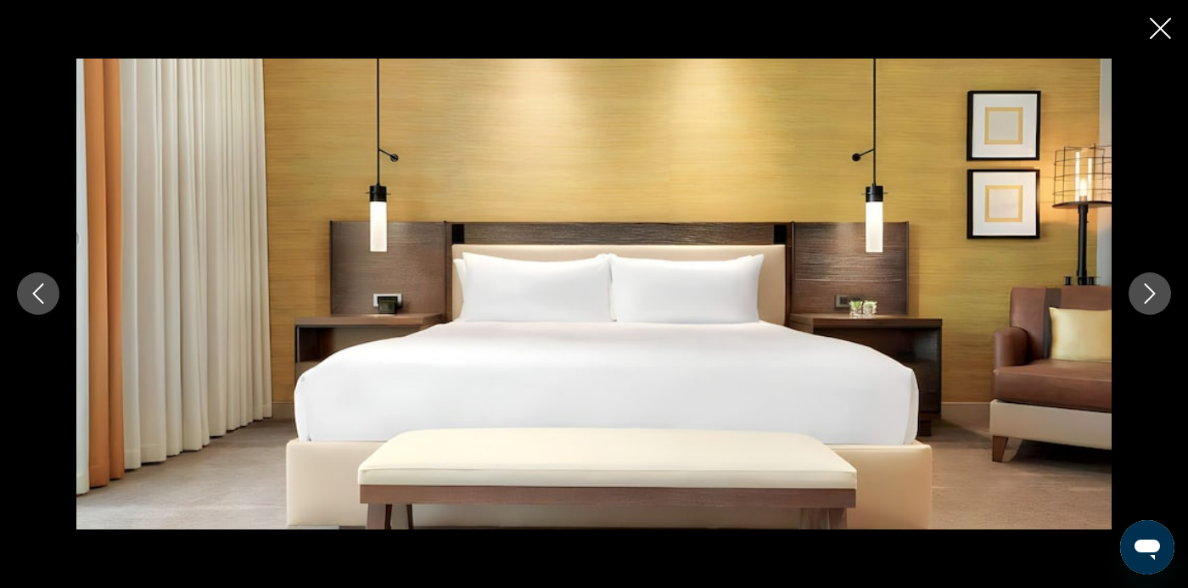
click at [1140, 304] on icon "Next image" at bounding box center [1150, 293] width 20 height 20
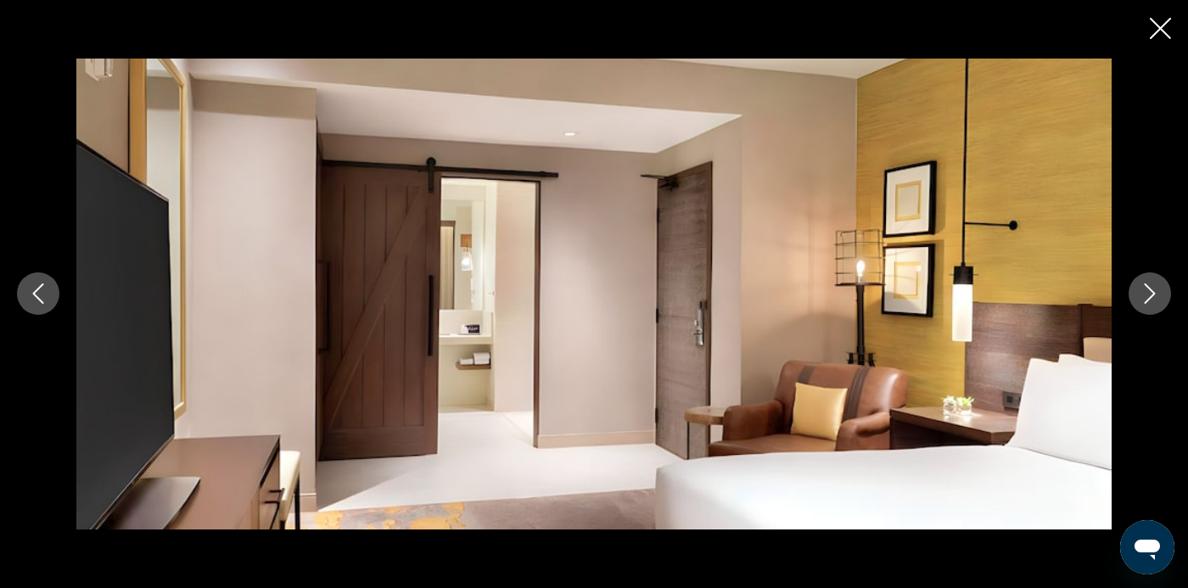
click at [1131, 347] on div "prev next" at bounding box center [594, 294] width 1188 height 470
click at [1145, 305] on icon "Next image" at bounding box center [1150, 294] width 11 height 20
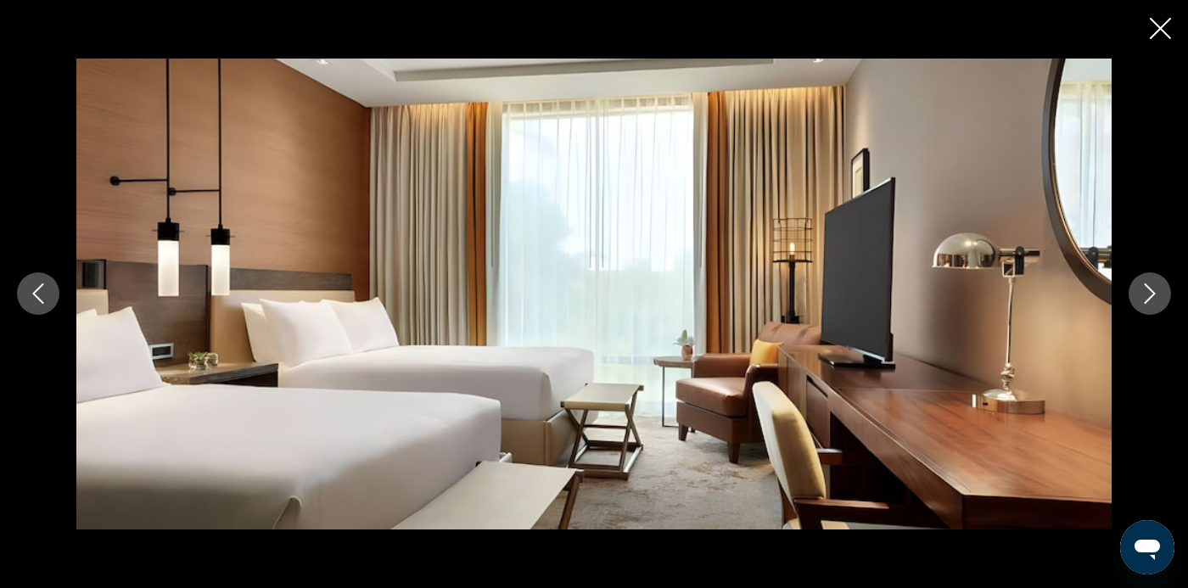
click at [1142, 304] on icon "Next image" at bounding box center [1150, 293] width 20 height 20
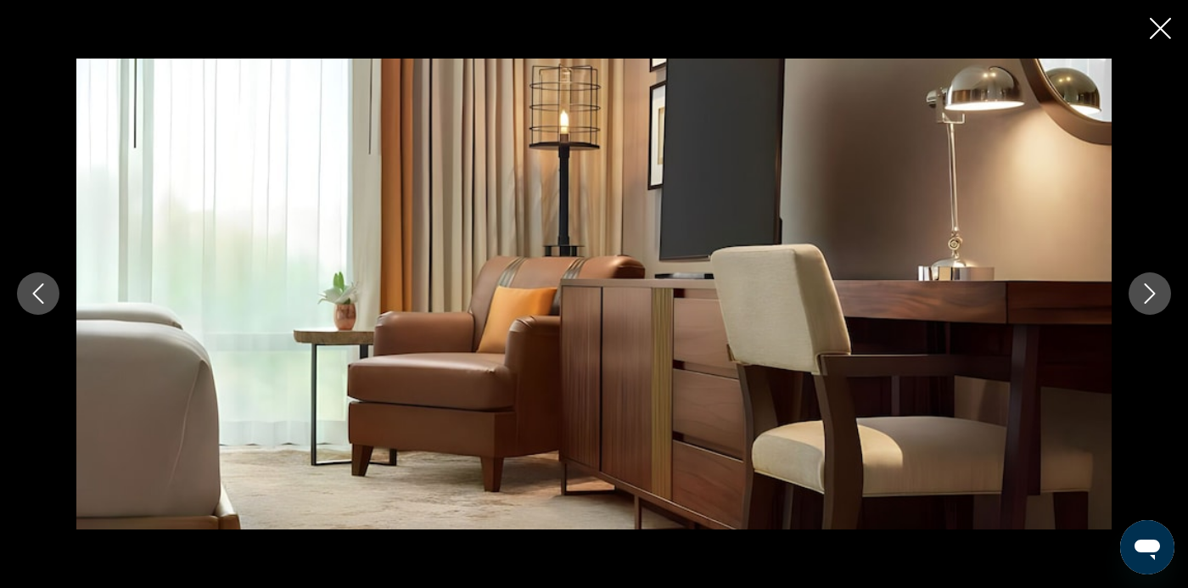
click at [1144, 304] on icon "Next image" at bounding box center [1150, 293] width 20 height 20
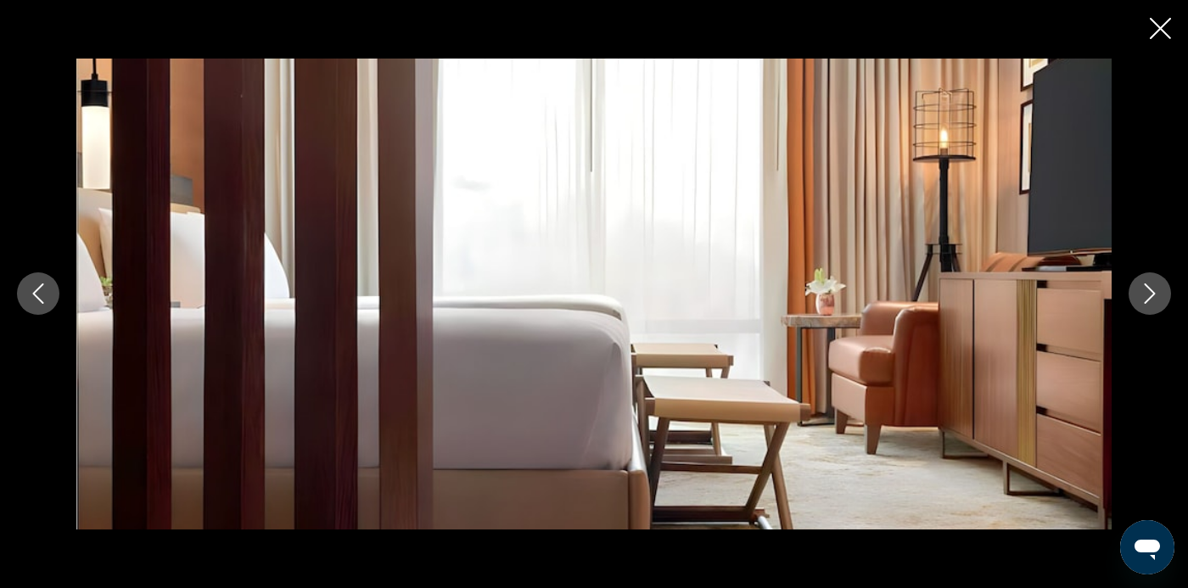
click at [1151, 304] on icon "Next image" at bounding box center [1150, 293] width 20 height 20
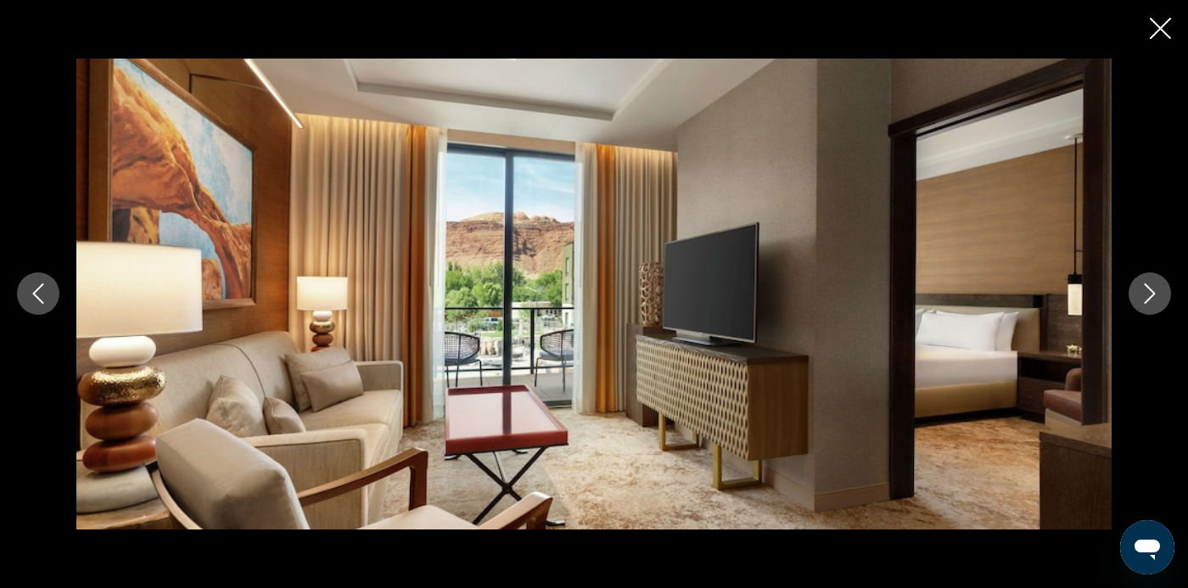
click at [1148, 304] on icon "Next image" at bounding box center [1150, 293] width 20 height 20
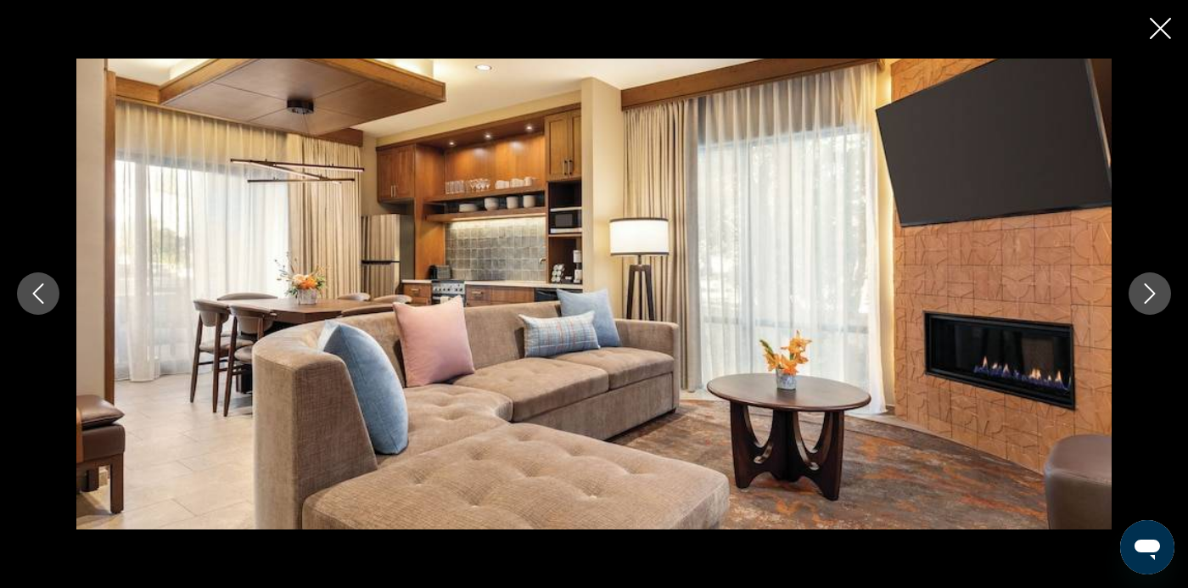
click at [1161, 315] on button "Next image" at bounding box center [1150, 293] width 42 height 42
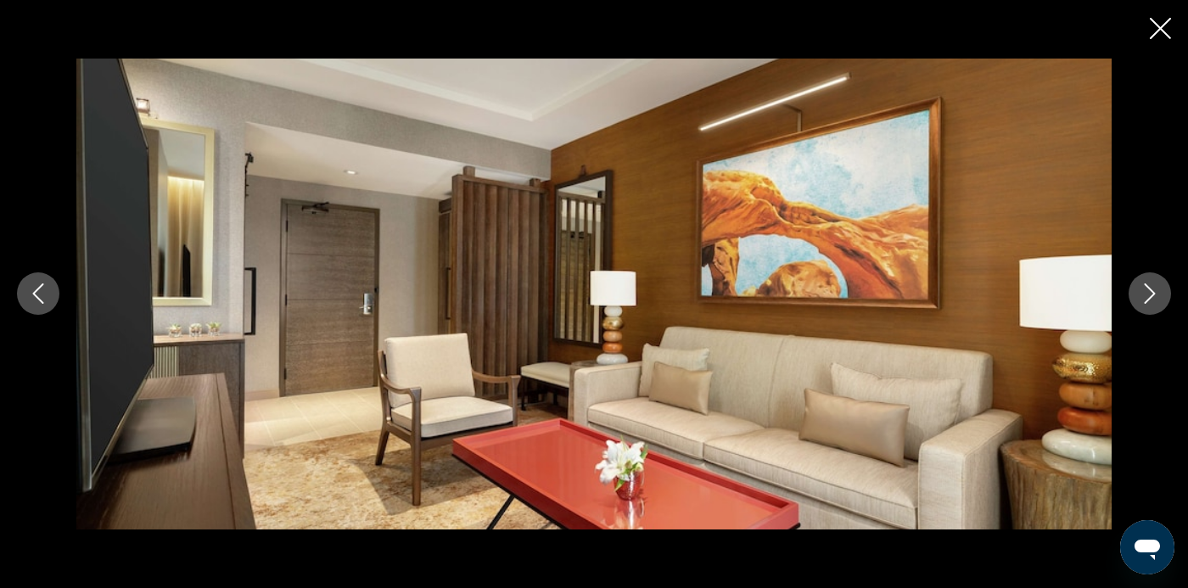
click at [1137, 315] on button "Next image" at bounding box center [1150, 293] width 42 height 42
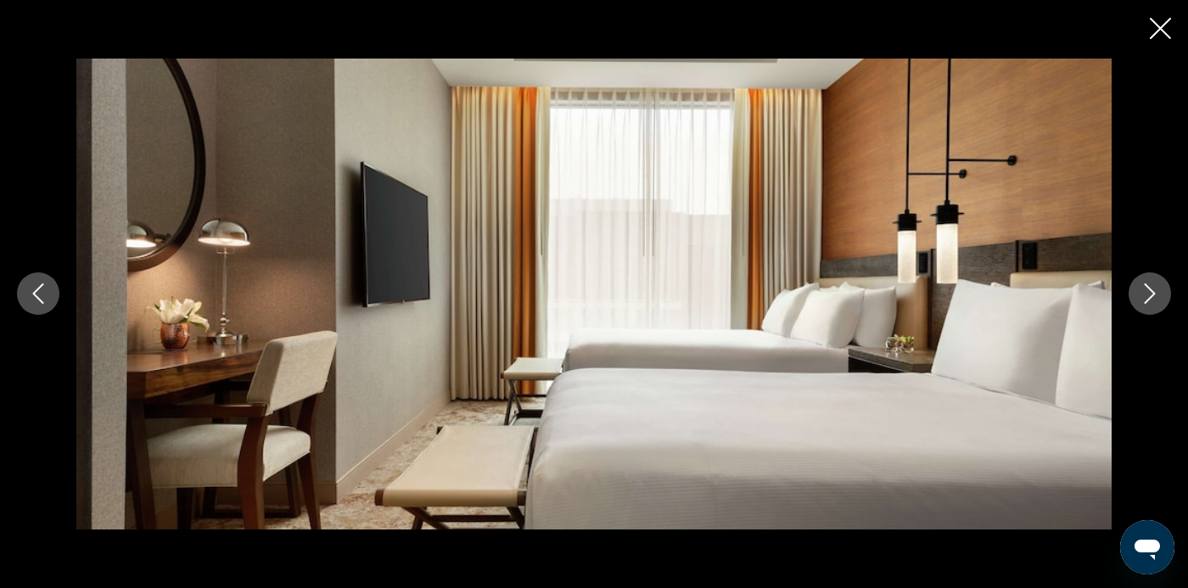
click at [1148, 305] on icon "Next image" at bounding box center [1150, 294] width 11 height 20
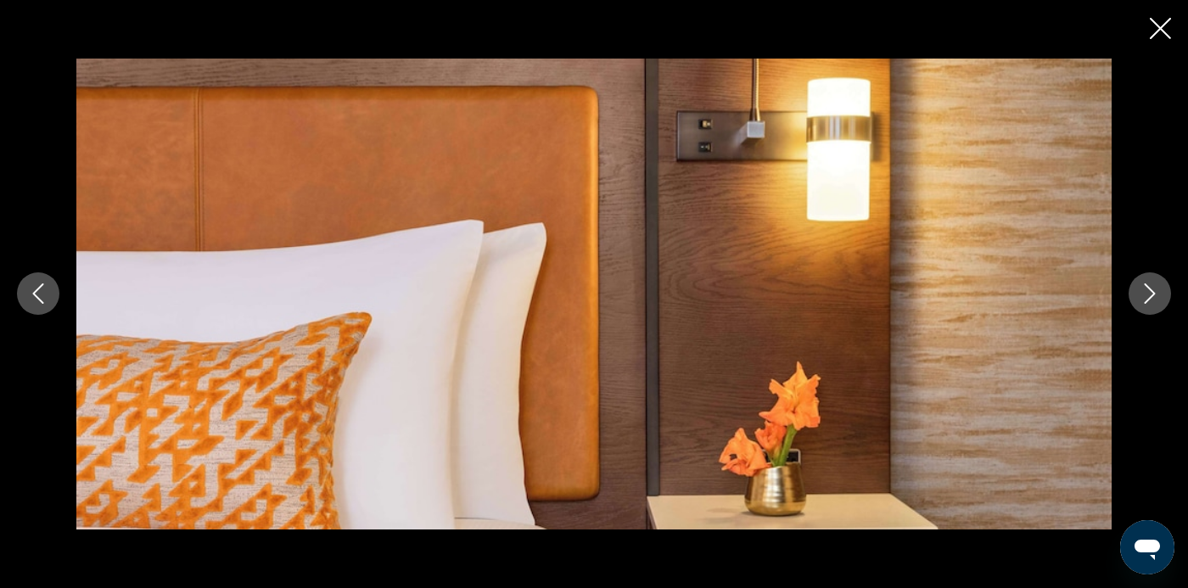
click at [1150, 305] on icon "Next image" at bounding box center [1150, 294] width 11 height 20
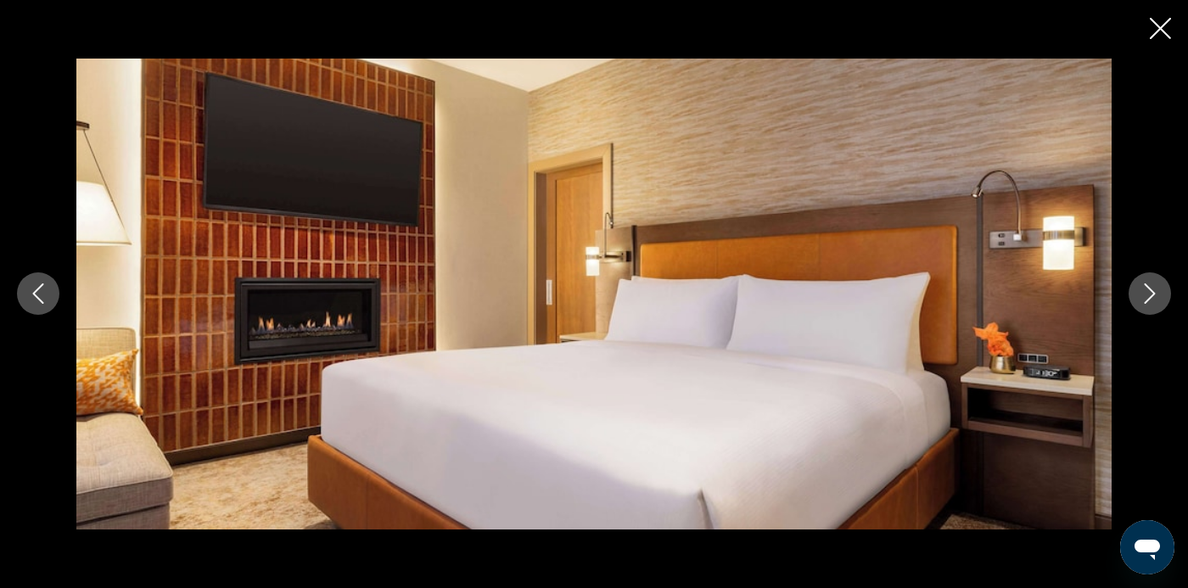
click at [1143, 304] on icon "Next image" at bounding box center [1150, 293] width 20 height 20
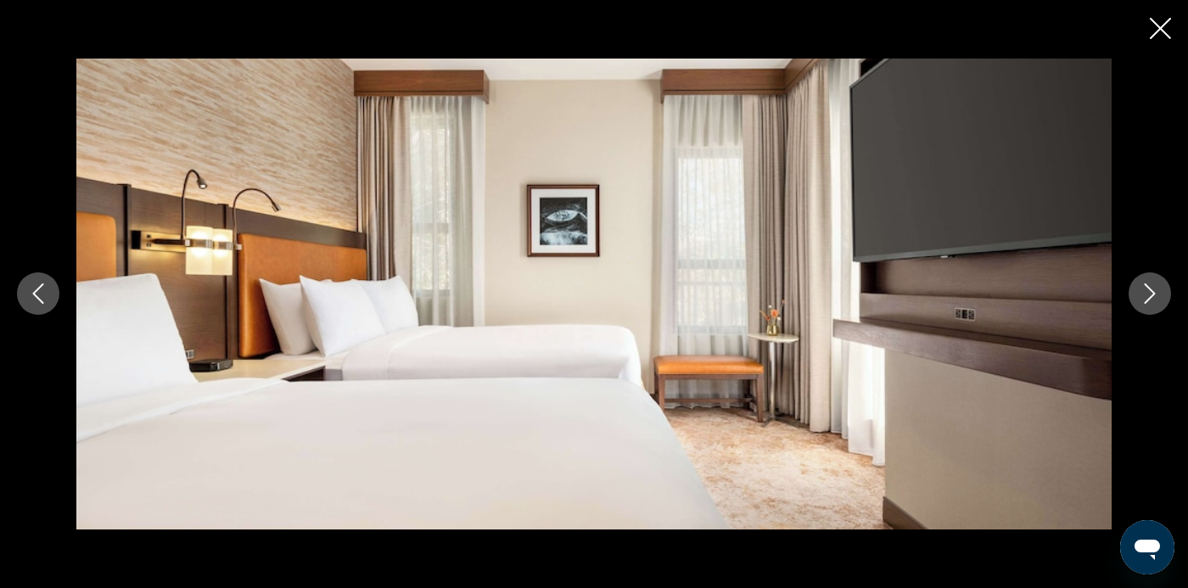
scroll to position [970, 0]
click at [1159, 59] on div "prev next" at bounding box center [594, 294] width 1188 height 470
click at [1154, 20] on icon "Close slideshow" at bounding box center [1160, 28] width 21 height 21
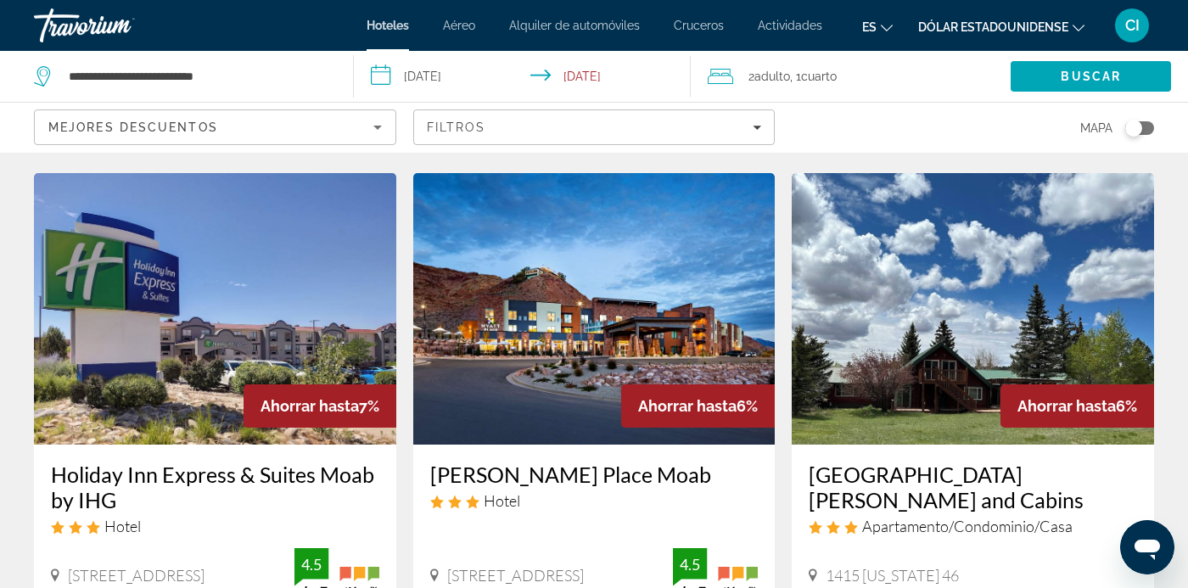
scroll to position [1368, 0]
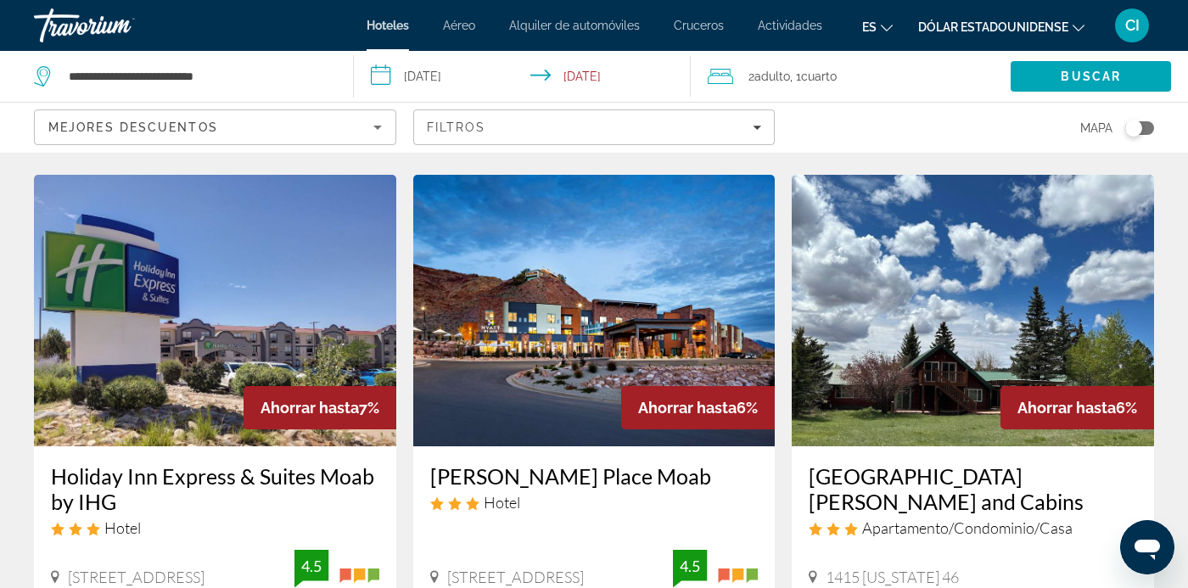
click at [518, 276] on img "Contenido principal" at bounding box center [594, 311] width 362 height 272
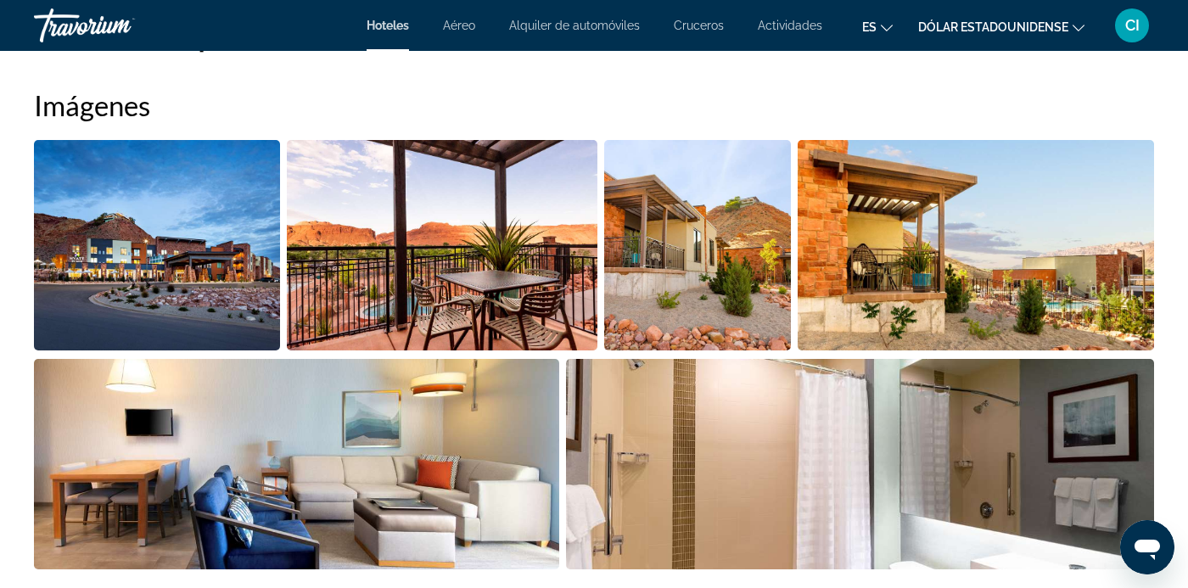
scroll to position [1124, 0]
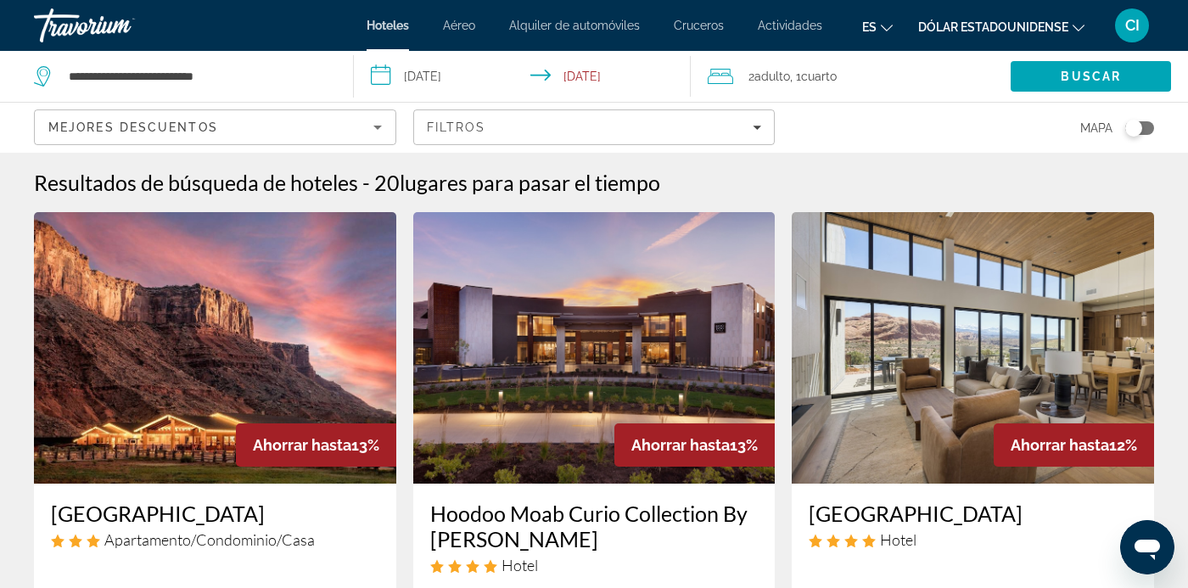
click at [74, 419] on img "Contenido principal" at bounding box center [215, 348] width 362 height 272
click at [378, 70] on input "**********" at bounding box center [526, 79] width 344 height 56
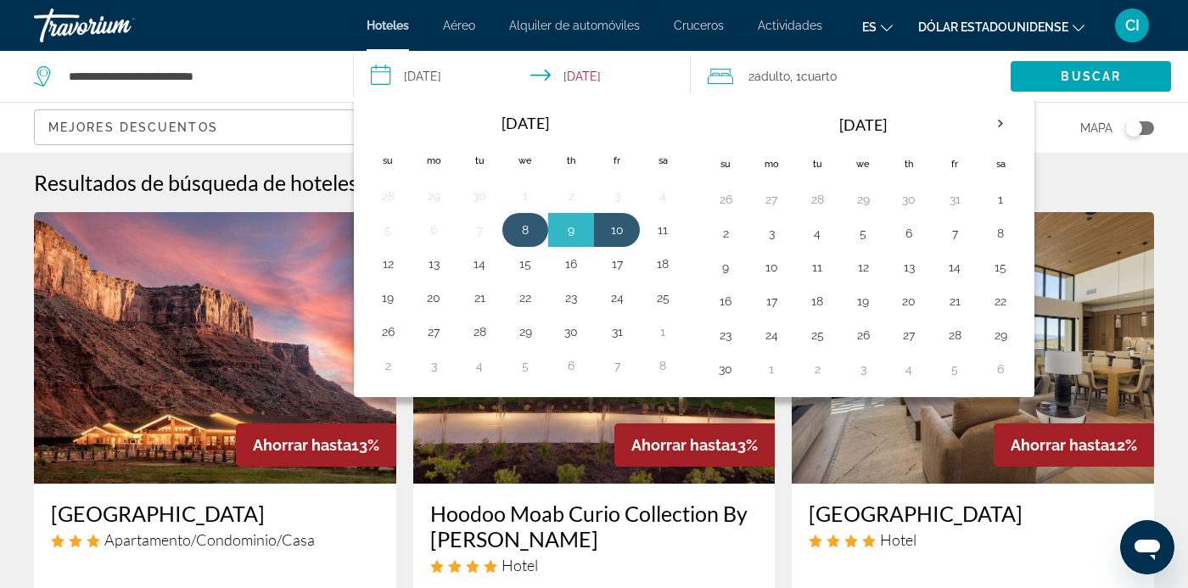
click at [524, 232] on button "8" at bounding box center [525, 230] width 27 height 24
click at [564, 238] on button "9" at bounding box center [571, 230] width 27 height 24
type input "**********"
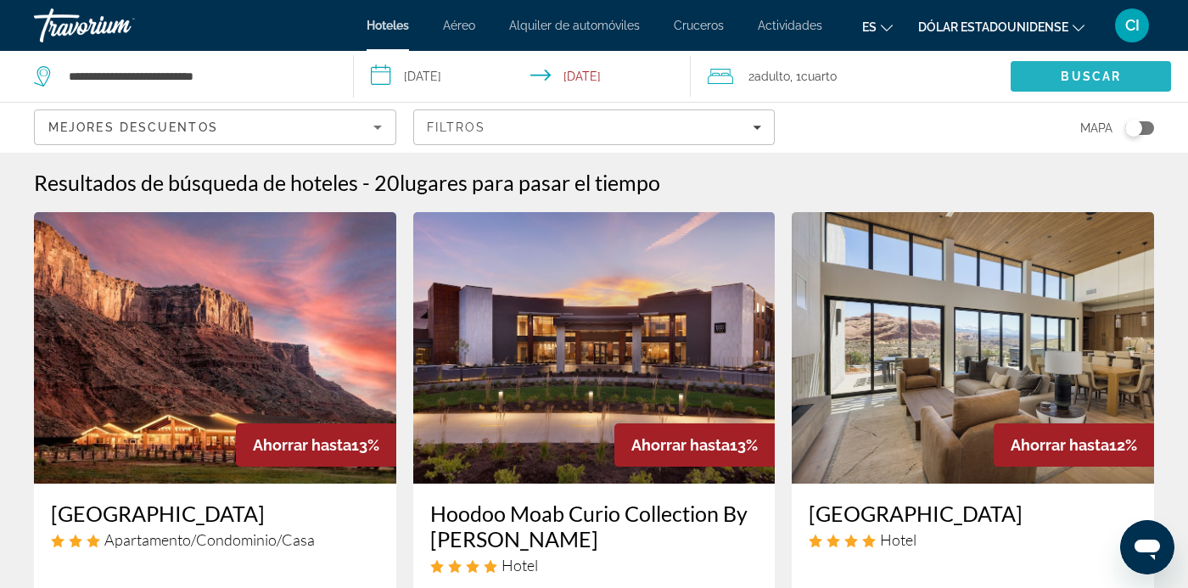
click at [1067, 78] on span "Buscar" at bounding box center [1091, 77] width 60 height 14
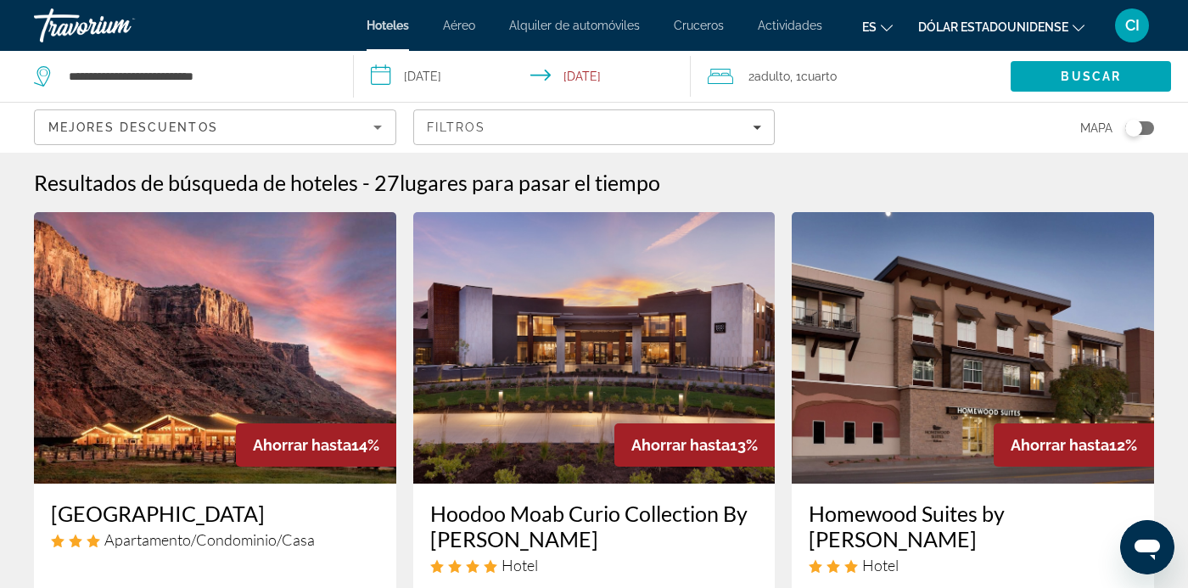
click at [288, 135] on div "Mejores descuentos" at bounding box center [210, 127] width 325 height 20
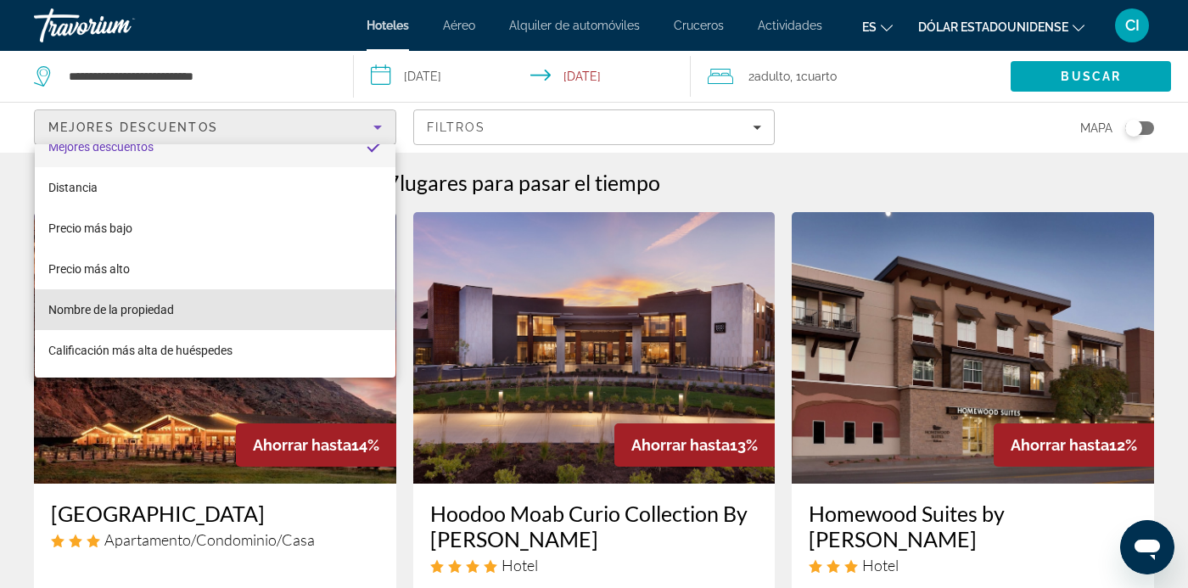
scroll to position [24, 0]
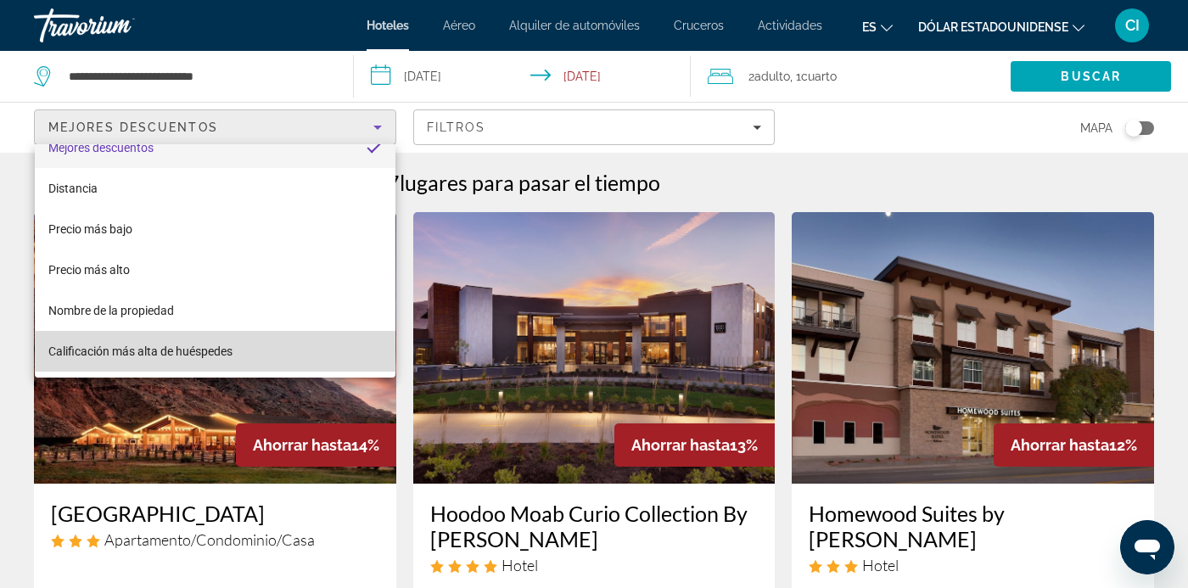
click at [95, 362] on mat-option "Calificación más alta de huéspedes" at bounding box center [215, 351] width 361 height 41
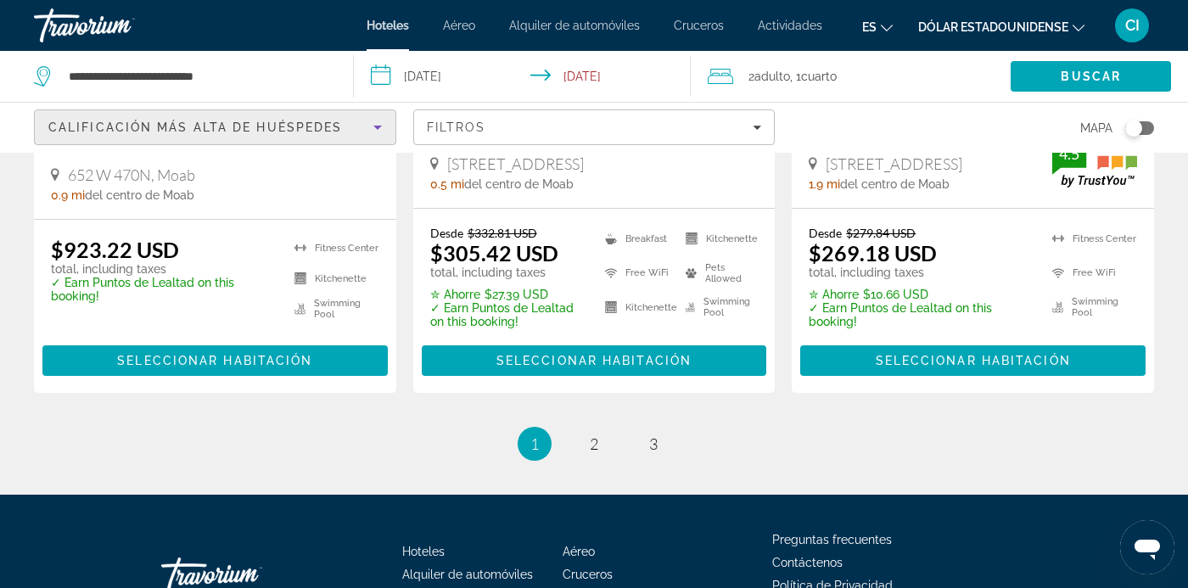
scroll to position [2362, 0]
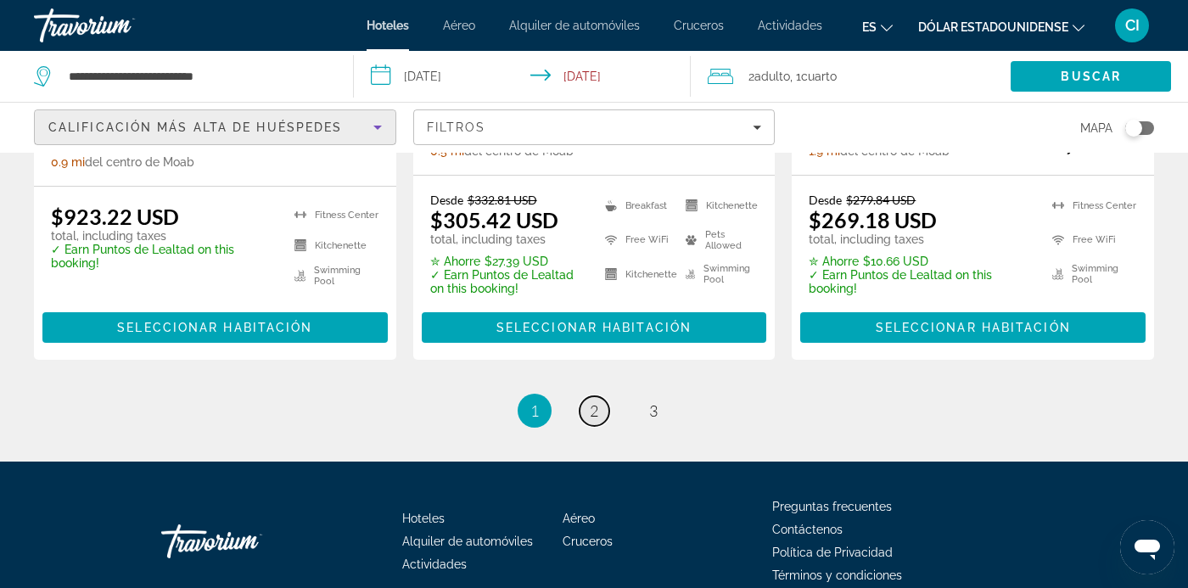
click at [597, 417] on span "2" at bounding box center [594, 410] width 8 height 19
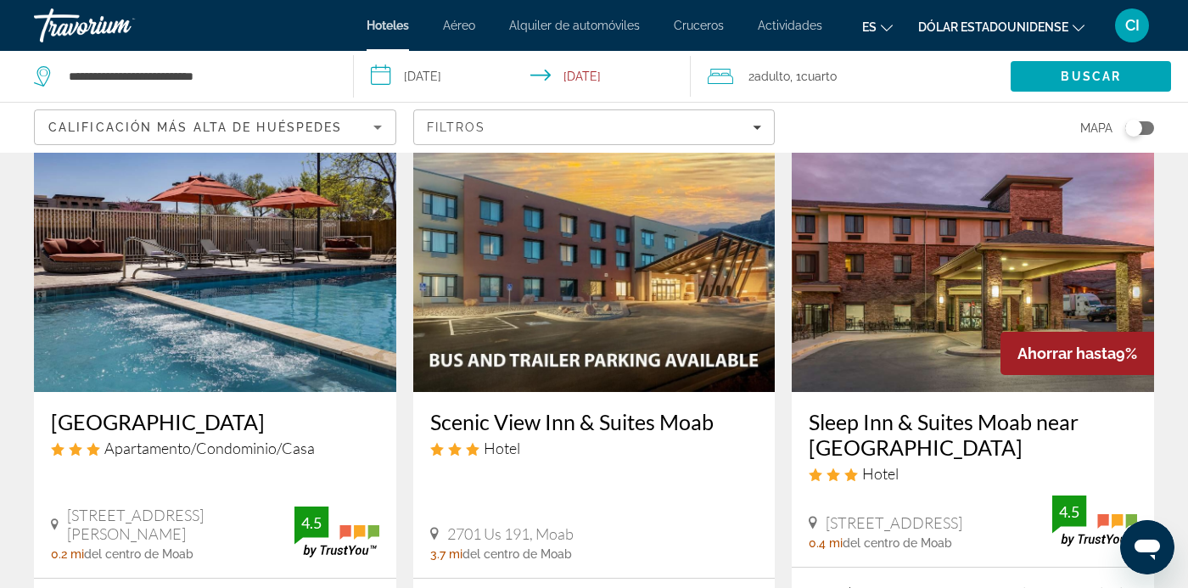
scroll to position [2056, 0]
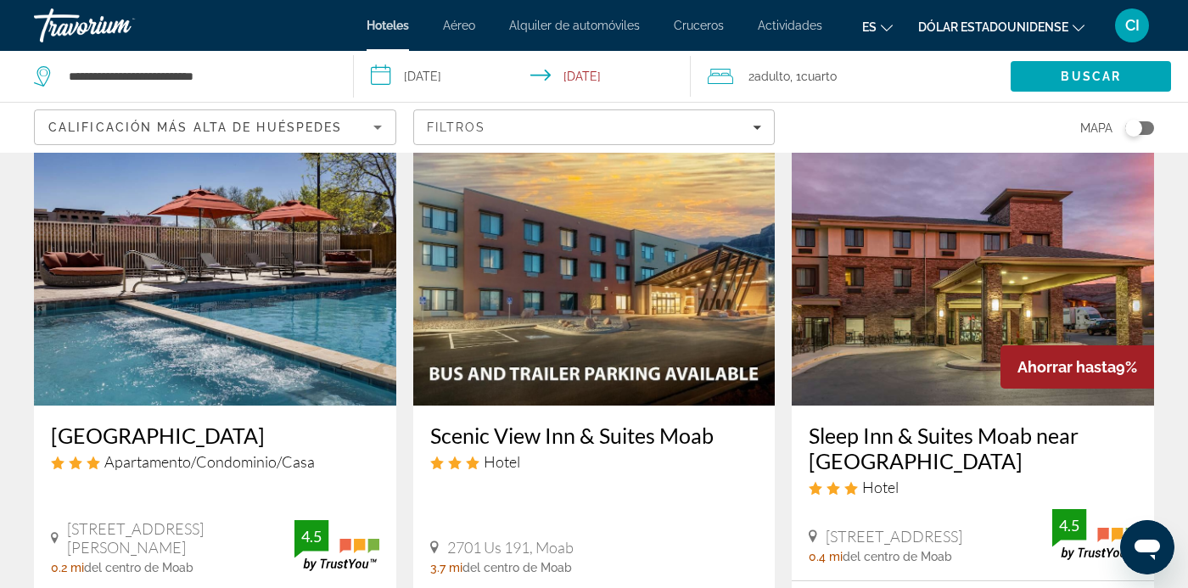
click at [850, 444] on h3 "Sleep Inn & Suites Moab near [GEOGRAPHIC_DATA]" at bounding box center [973, 448] width 328 height 51
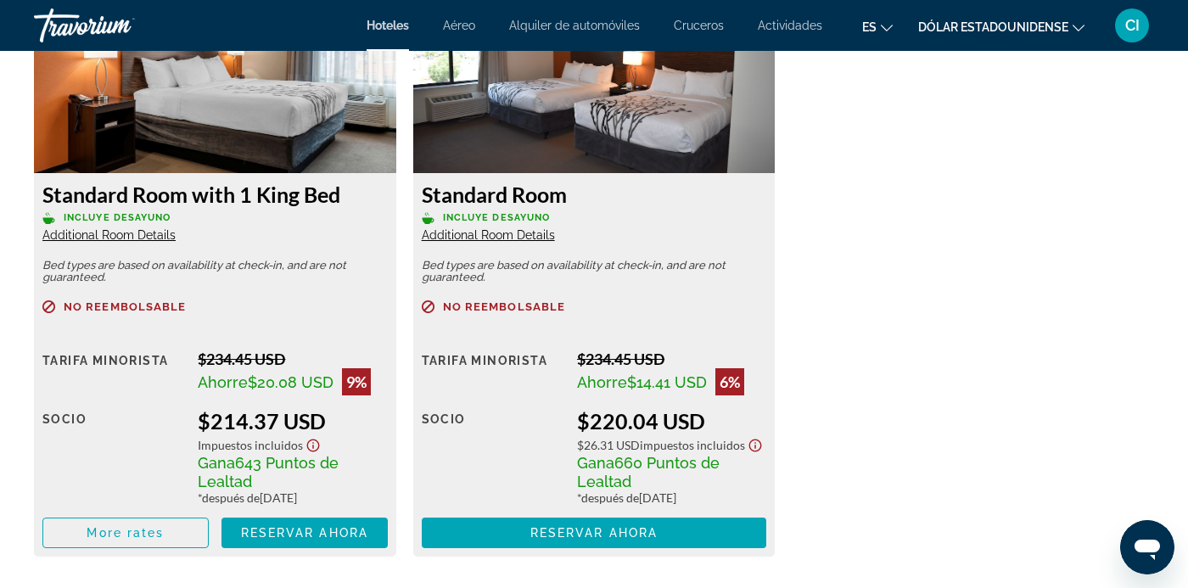
scroll to position [2742, 0]
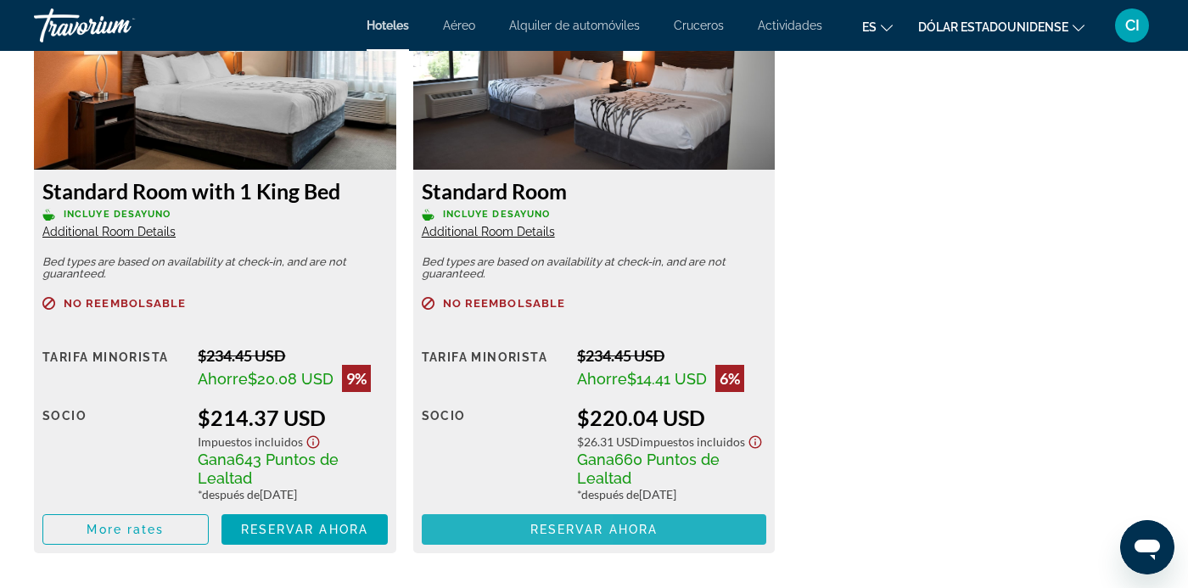
click at [474, 541] on span "Contenido principal" at bounding box center [594, 529] width 345 height 41
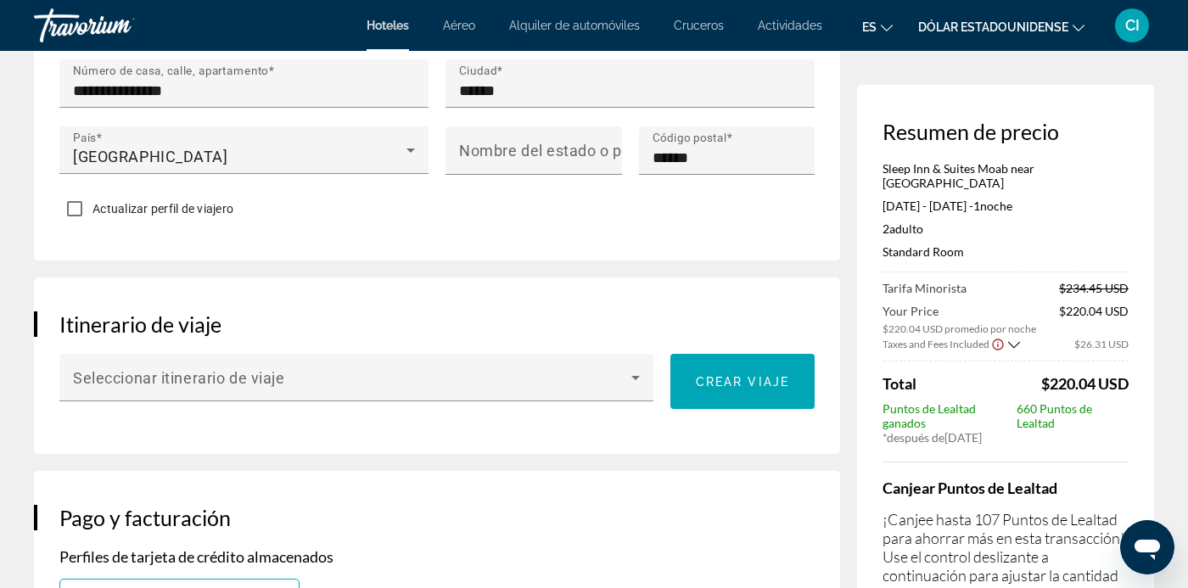
scroll to position [822, 0]
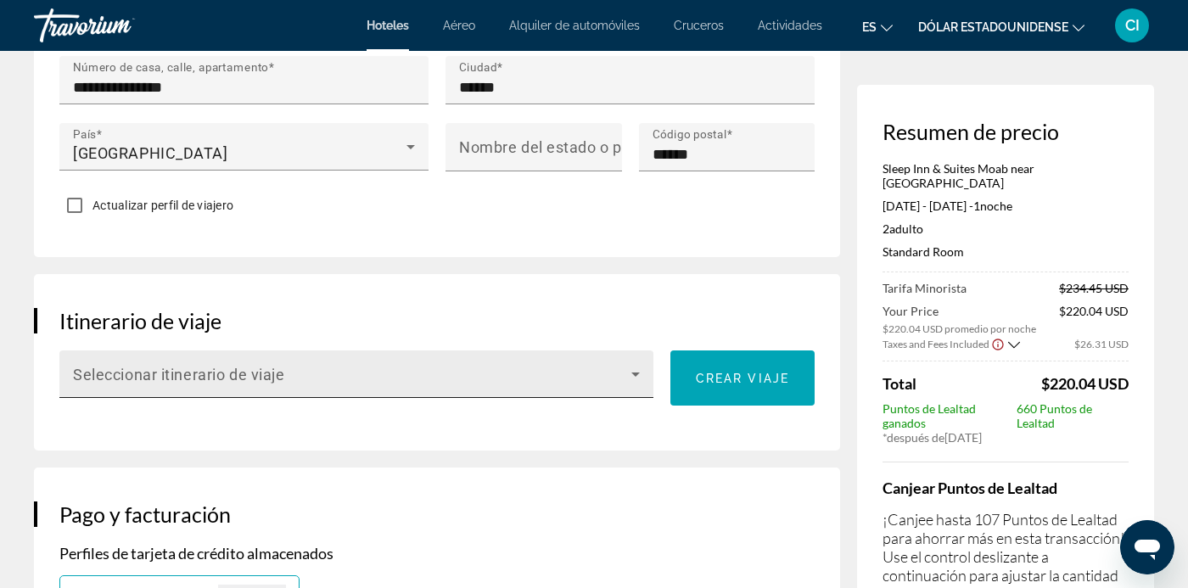
click at [88, 391] on span "Contenido principal" at bounding box center [352, 381] width 558 height 20
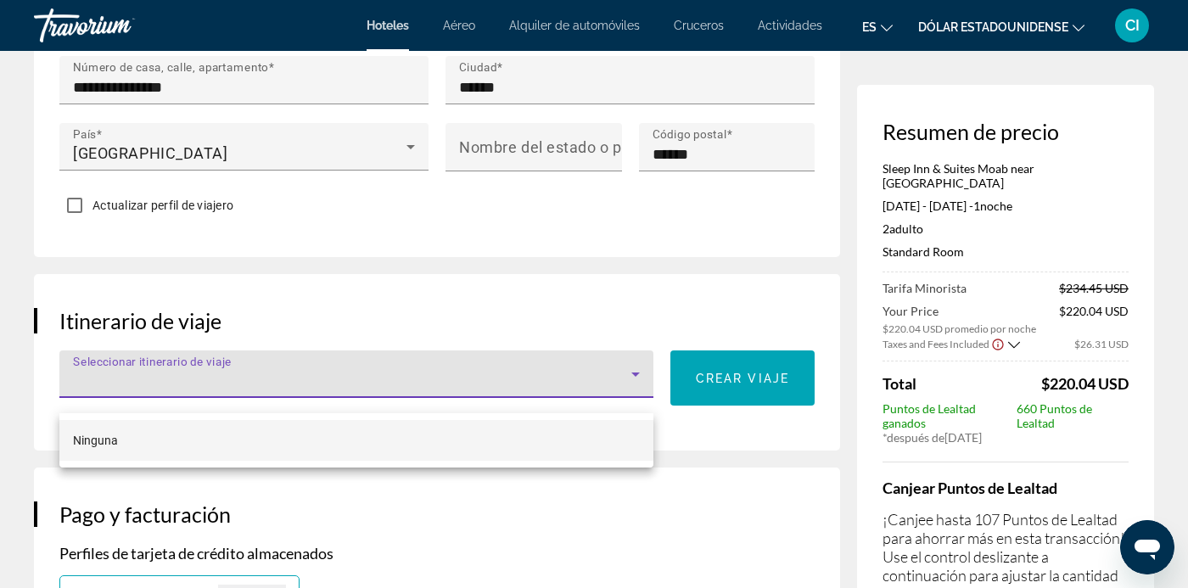
click at [38, 441] on div at bounding box center [594, 294] width 1188 height 588
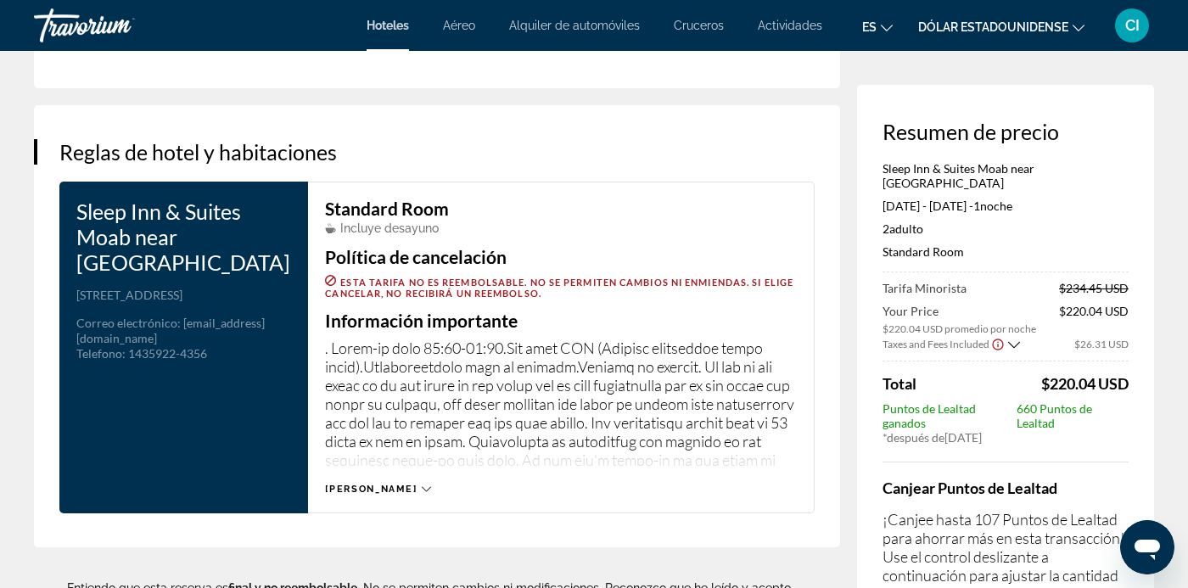
scroll to position [2097, 0]
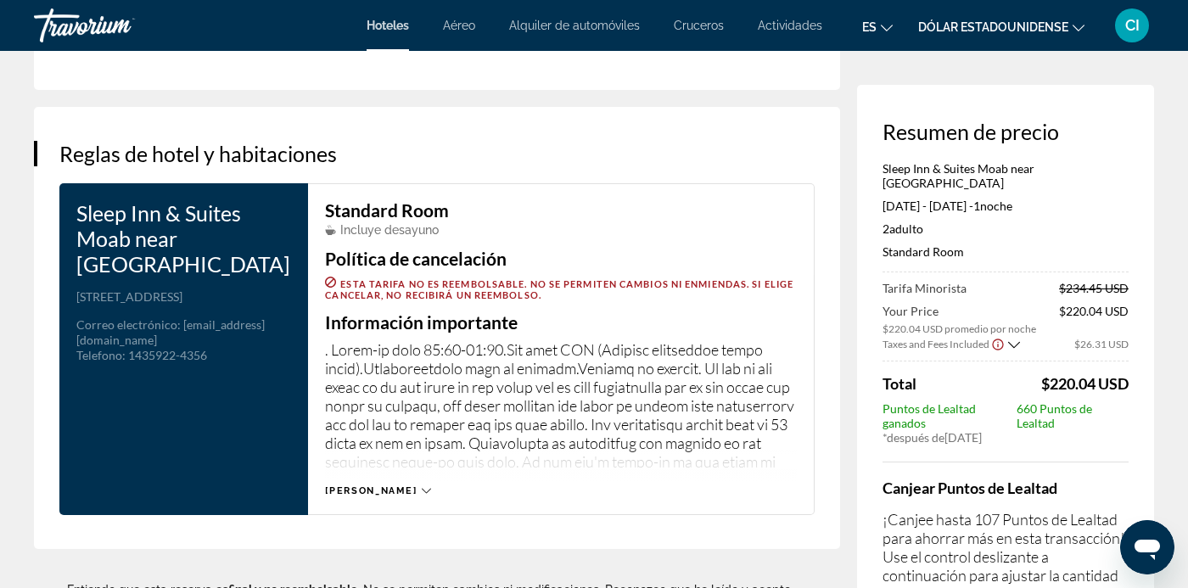
click at [356, 496] on span "[PERSON_NAME]" at bounding box center [371, 490] width 92 height 11
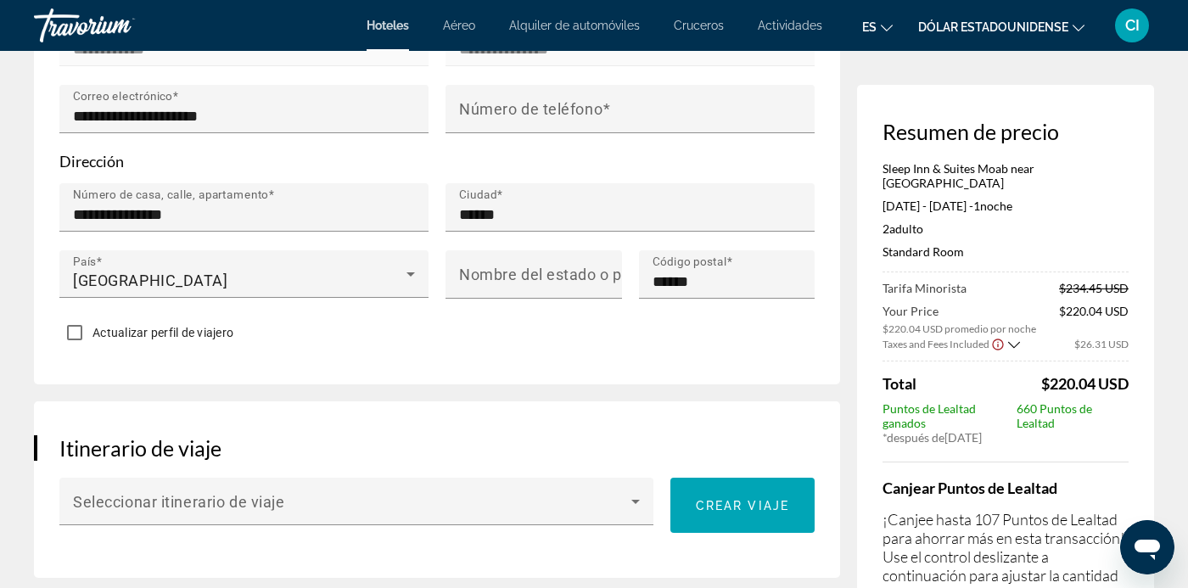
scroll to position [0, 0]
